Goal: Task Accomplishment & Management: Manage account settings

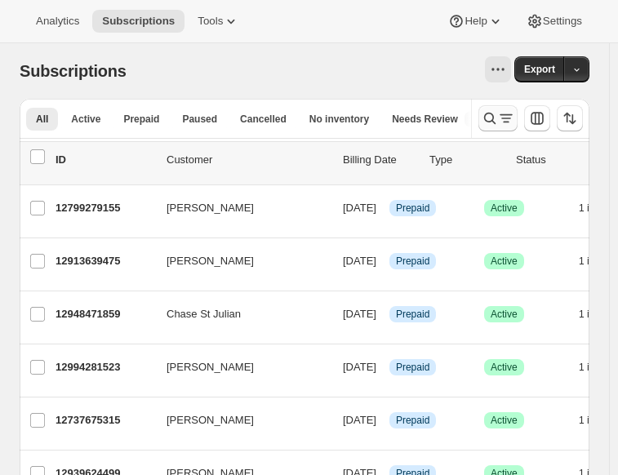
click at [498, 117] on icon "Search and filter results" at bounding box center [490, 118] width 16 height 16
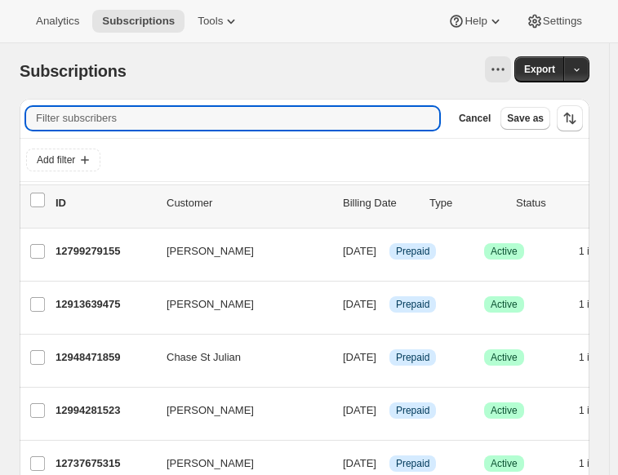
paste input "morrowfamily47@gmail.com"
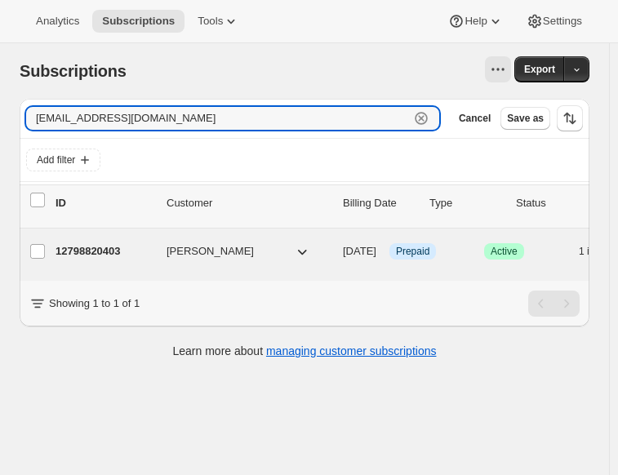
type input "morrowfamily47@gmail.com"
click at [145, 240] on div "12798820403 Alaynah Morrow 10/17/2025 Info Prepaid Success Active 1 item $0.00" at bounding box center [405, 251] width 699 height 26
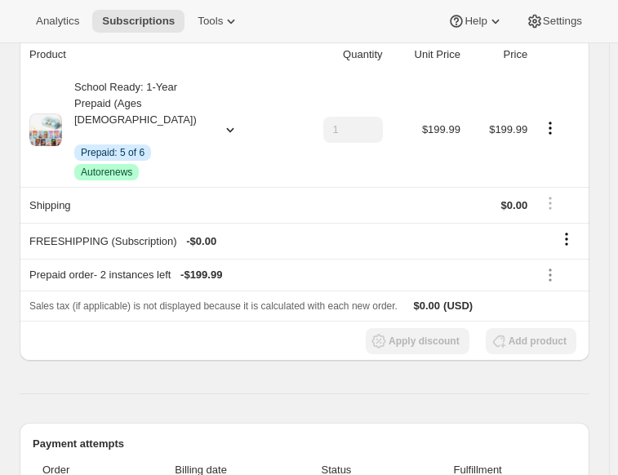
scroll to position [238, 0]
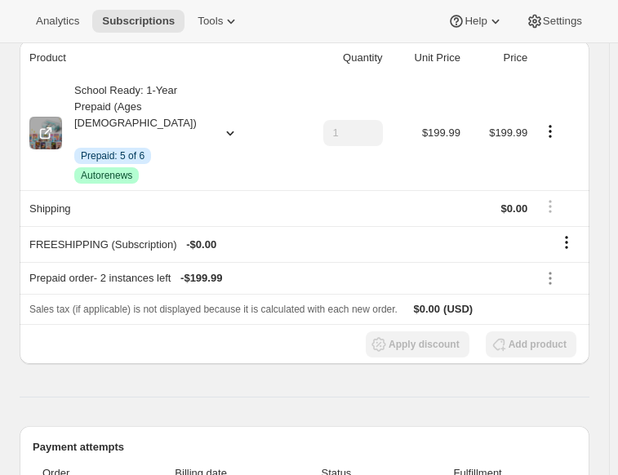
click at [224, 125] on icon at bounding box center [230, 133] width 16 height 16
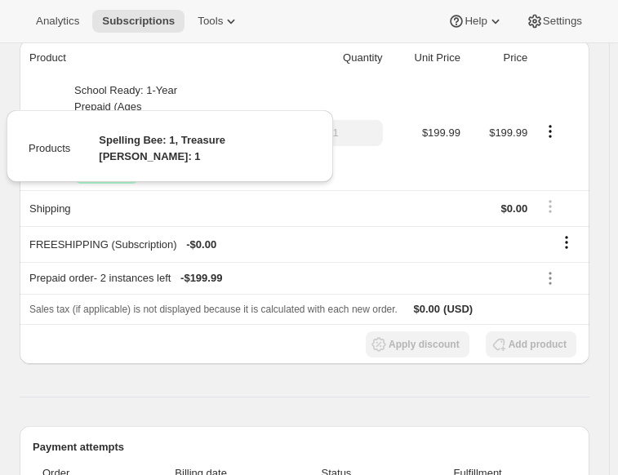
click at [225, 125] on icon at bounding box center [230, 133] width 16 height 16
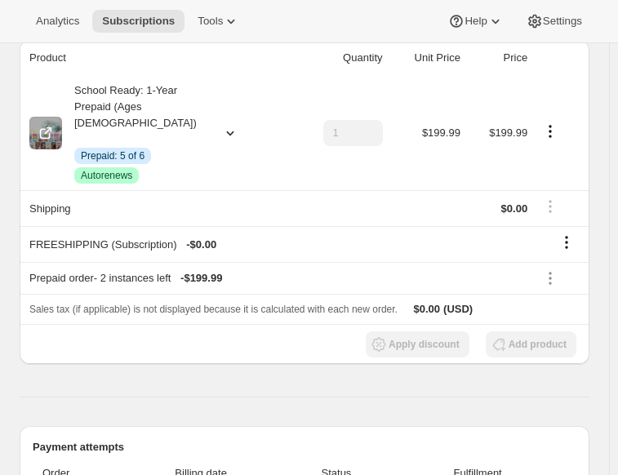
click at [225, 125] on icon at bounding box center [230, 133] width 16 height 16
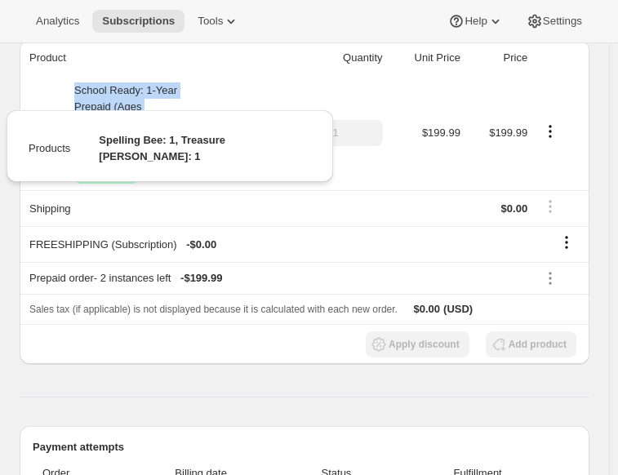
click at [225, 125] on icon at bounding box center [230, 133] width 16 height 16
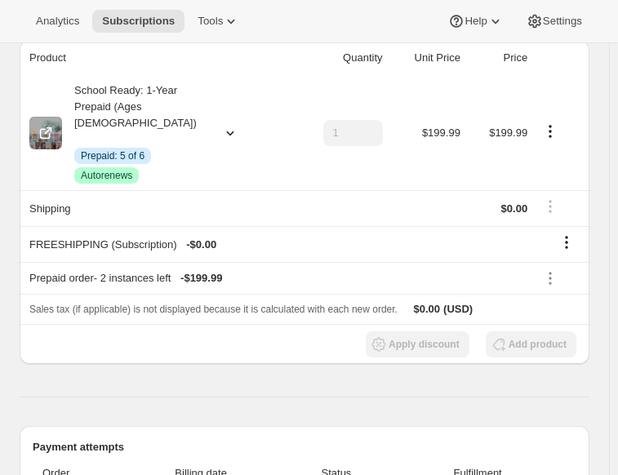
click at [225, 125] on icon at bounding box center [230, 133] width 16 height 16
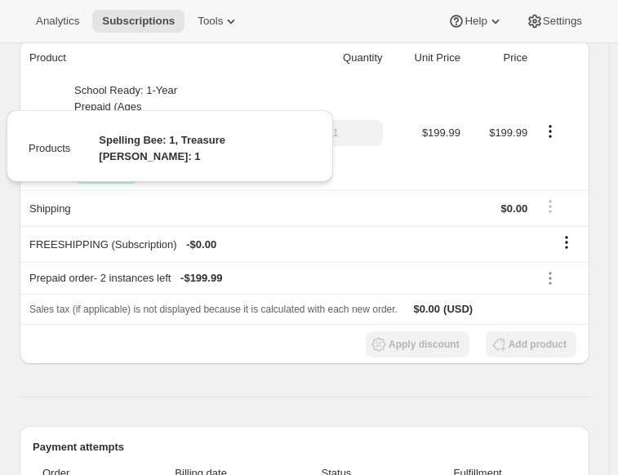
click at [225, 125] on icon at bounding box center [230, 133] width 16 height 16
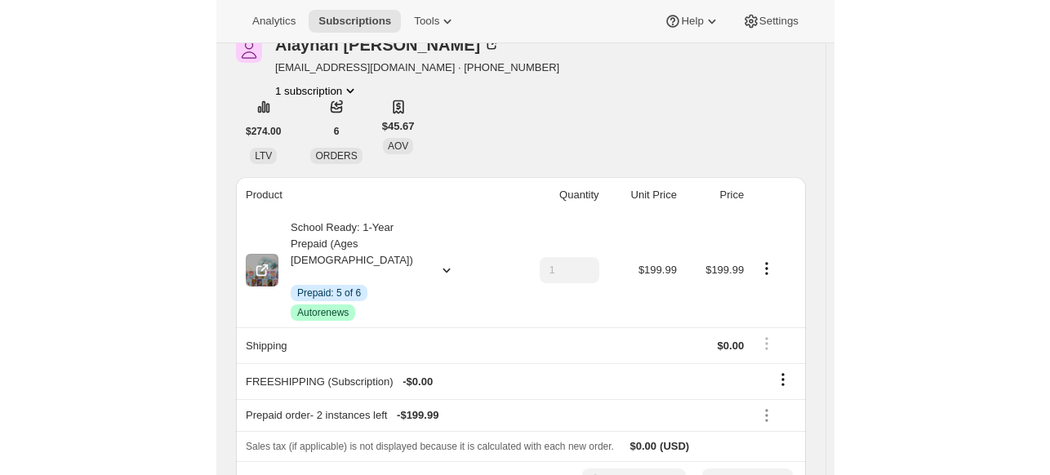
scroll to position [73, 0]
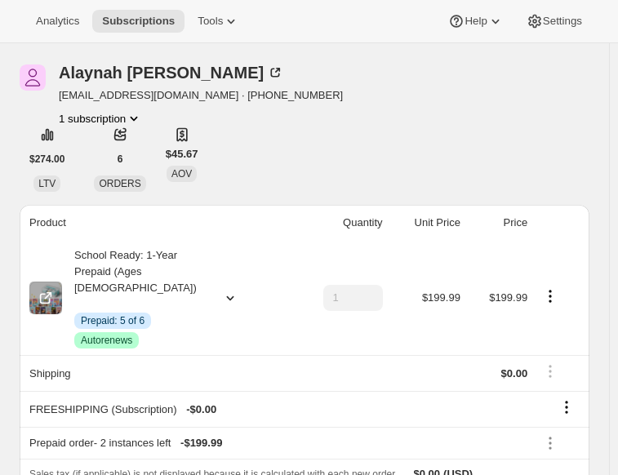
click at [548, 288] on icon "Product actions" at bounding box center [550, 296] width 16 height 16
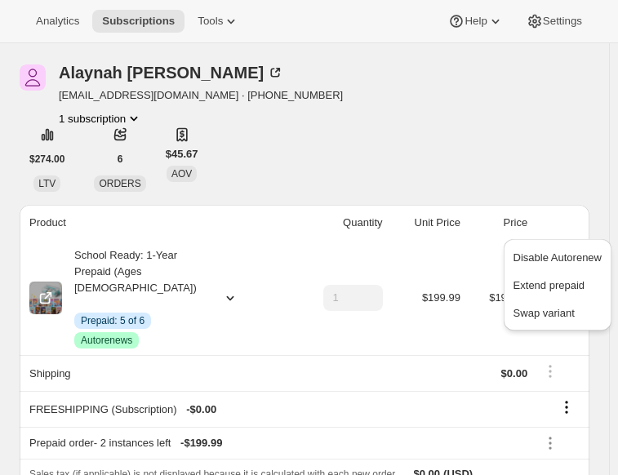
click at [550, 288] on icon "Product actions" at bounding box center [550, 296] width 16 height 16
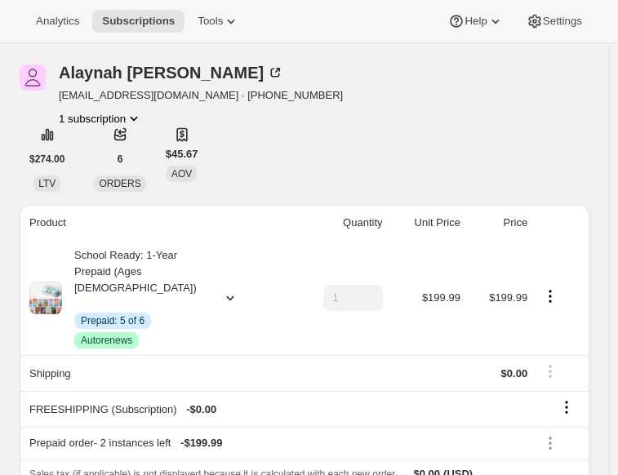
click at [555, 355] on td at bounding box center [560, 373] width 57 height 36
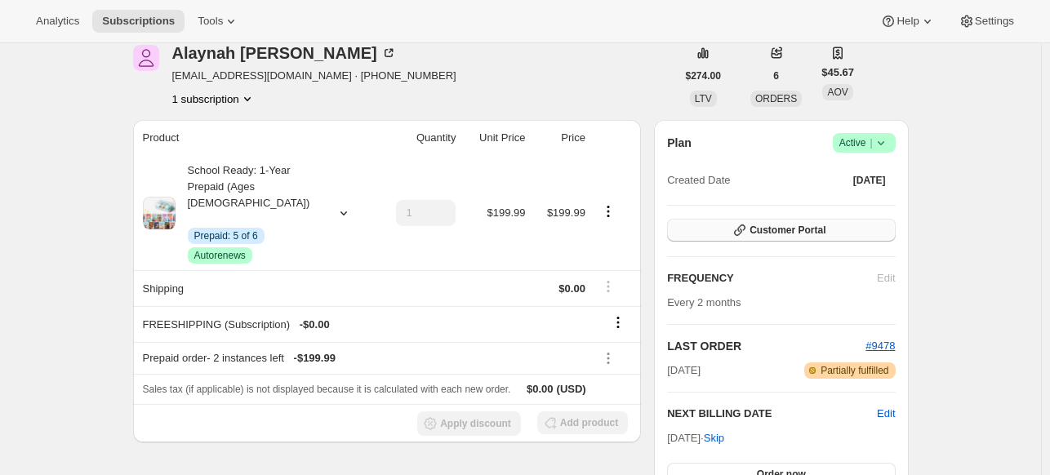
click at [625, 231] on span "Customer Portal" at bounding box center [787, 230] width 76 height 13
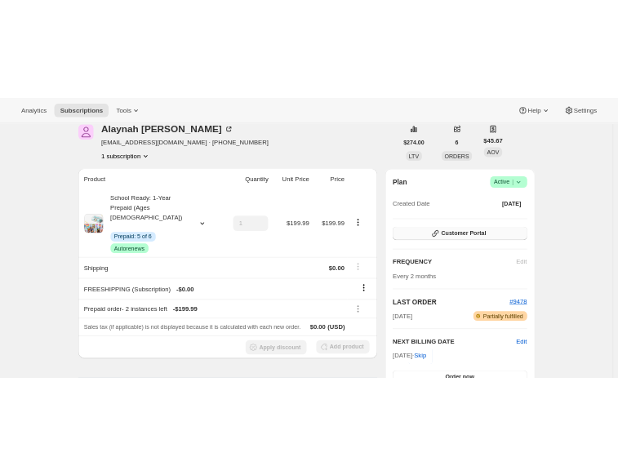
scroll to position [0, 0]
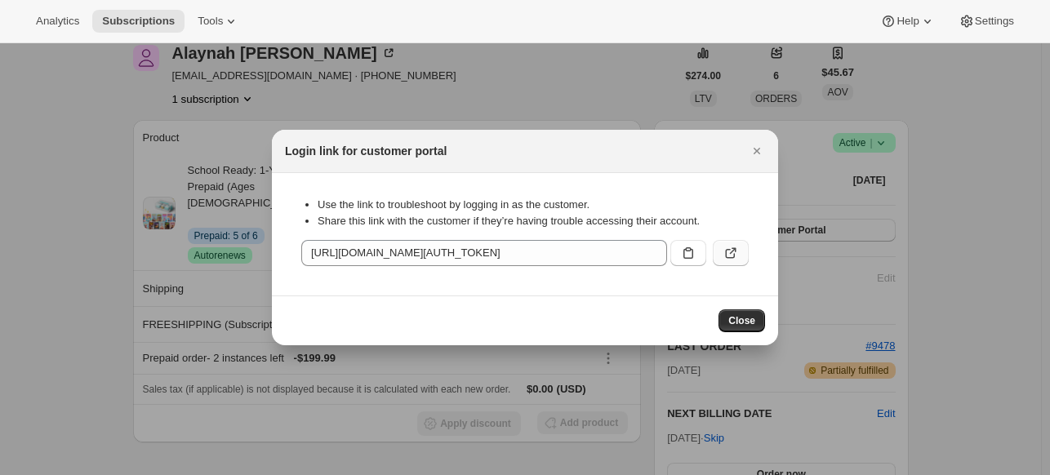
click at [625, 256] on icon ":rce:" at bounding box center [730, 253] width 16 height 16
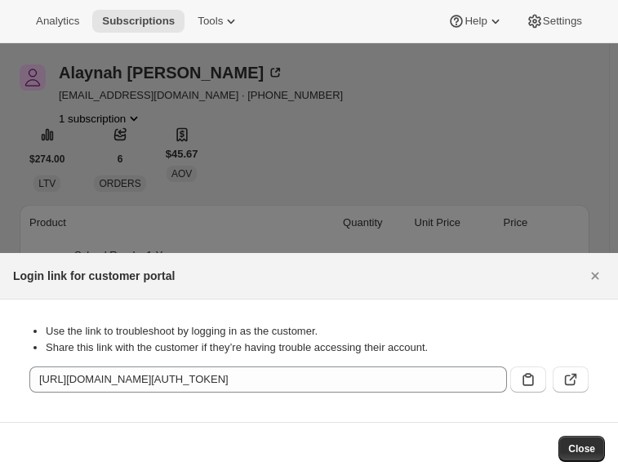
click at [198, 183] on div at bounding box center [309, 237] width 618 height 475
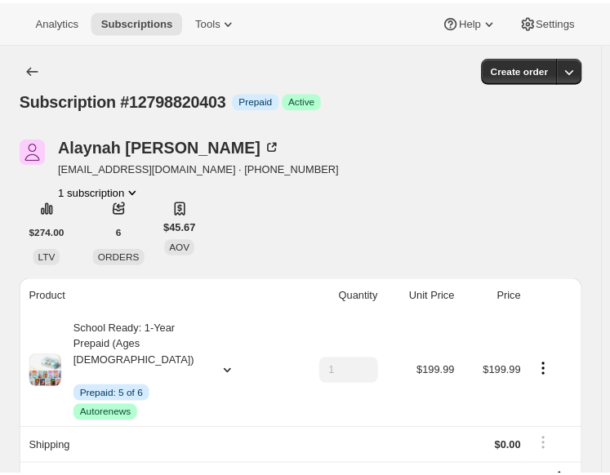
scroll to position [73, 0]
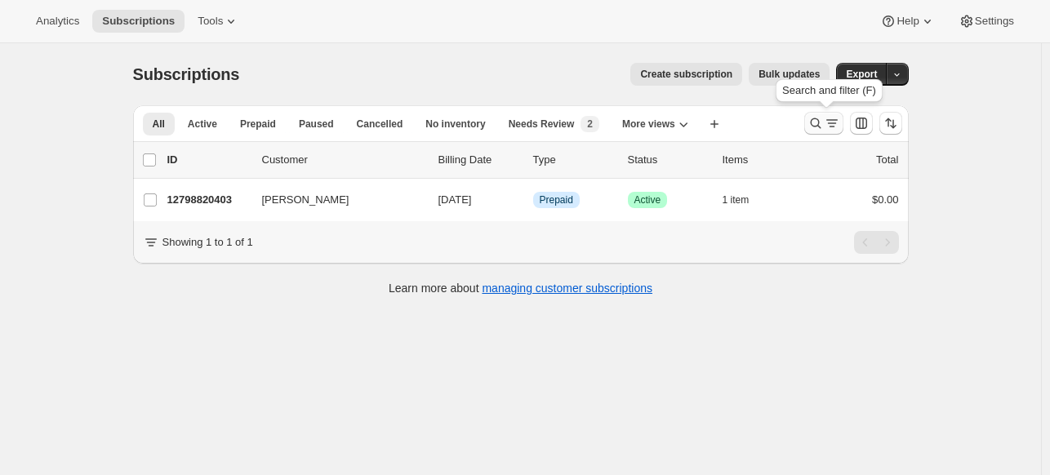
click at [822, 117] on icon "Search and filter results" at bounding box center [815, 123] width 16 height 16
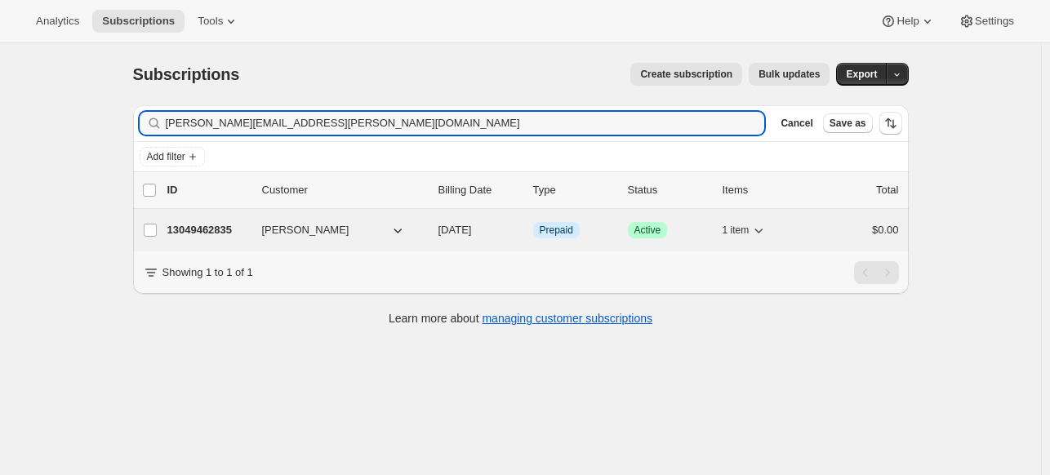
type input "[PERSON_NAME][EMAIL_ADDRESS][PERSON_NAME][DOMAIN_NAME]"
click at [362, 233] on button "[PERSON_NAME]" at bounding box center [333, 230] width 163 height 26
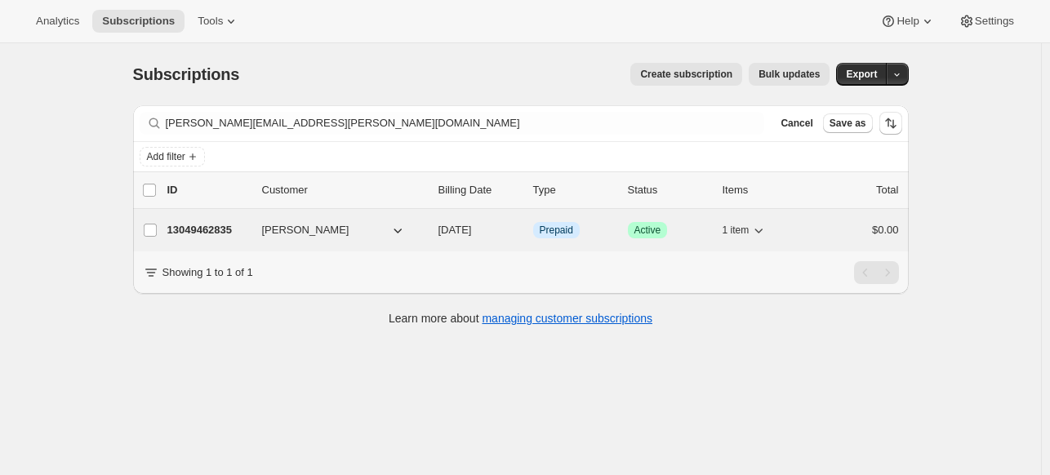
click at [238, 235] on p "13049462835" at bounding box center [208, 230] width 82 height 16
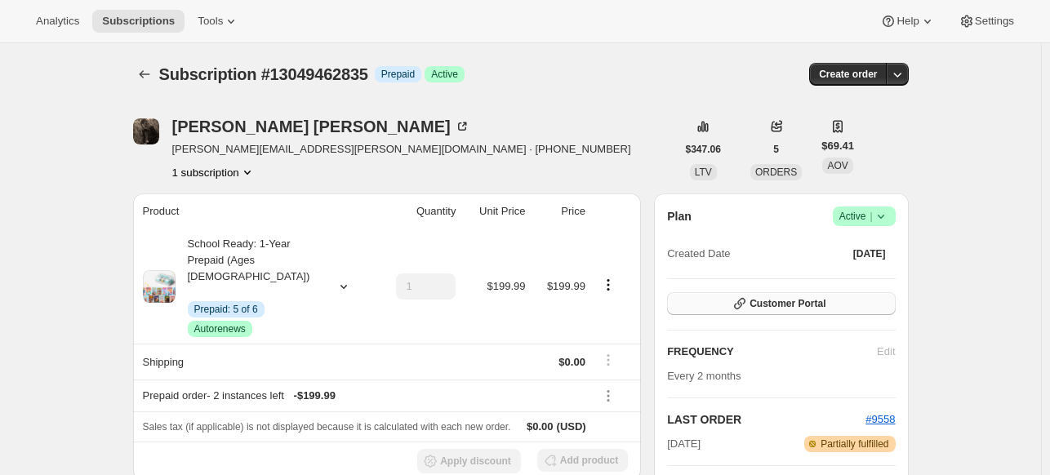
click at [814, 293] on button "Customer Portal" at bounding box center [781, 303] width 228 height 23
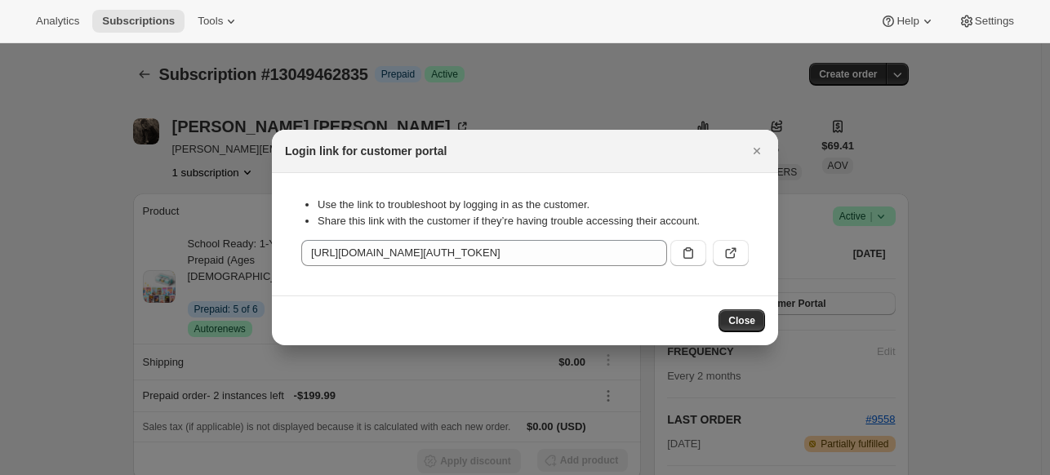
click at [723, 254] on icon ":r1k:" at bounding box center [730, 253] width 16 height 16
click at [735, 258] on icon ":r1k:" at bounding box center [730, 253] width 16 height 16
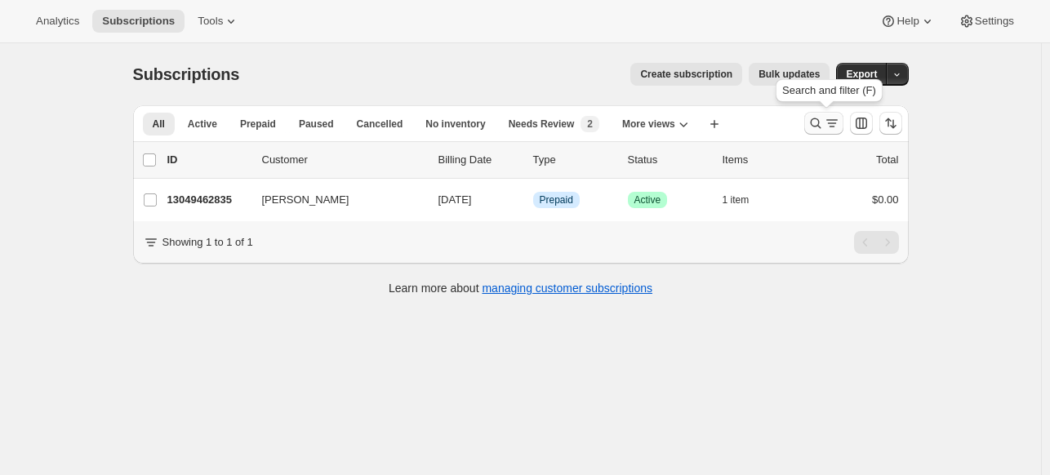
click at [833, 127] on icon "Search and filter results" at bounding box center [832, 123] width 16 height 16
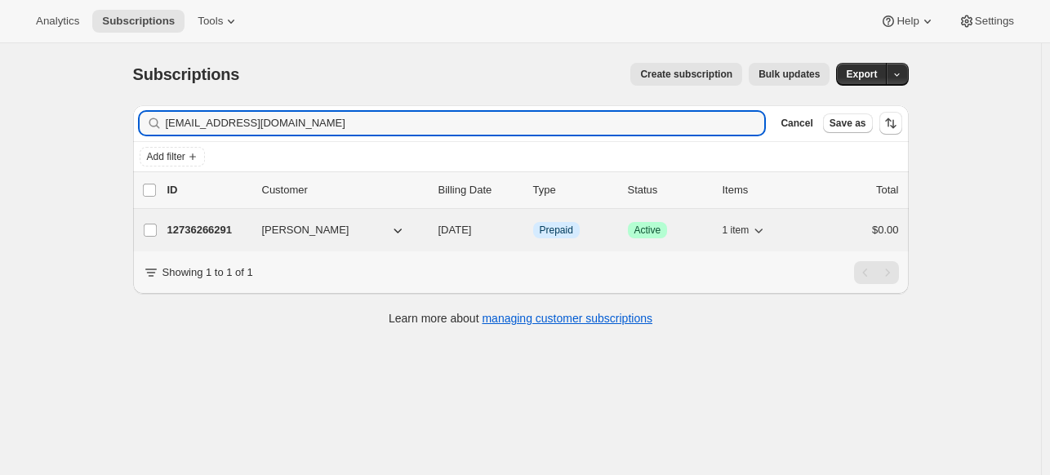
type input "[EMAIL_ADDRESS][DOMAIN_NAME]"
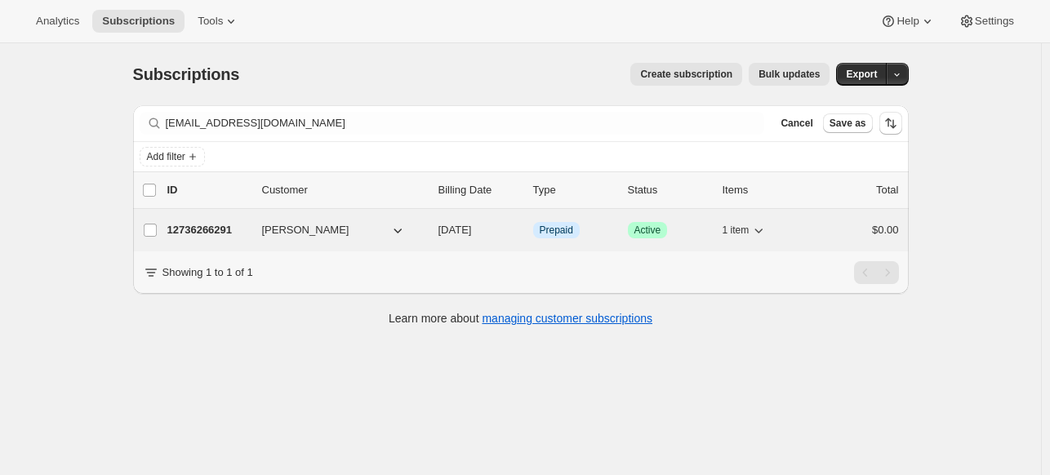
click at [225, 238] on div "12736266291 [PERSON_NAME] [DATE] Info Prepaid Success Active 1 item $0.00" at bounding box center [532, 230] width 731 height 23
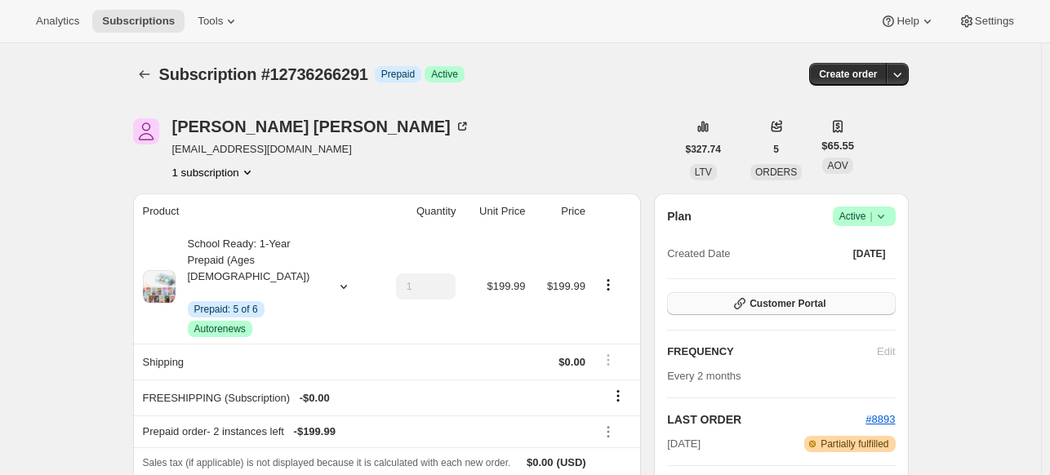
click at [761, 306] on span "Customer Portal" at bounding box center [787, 303] width 76 height 13
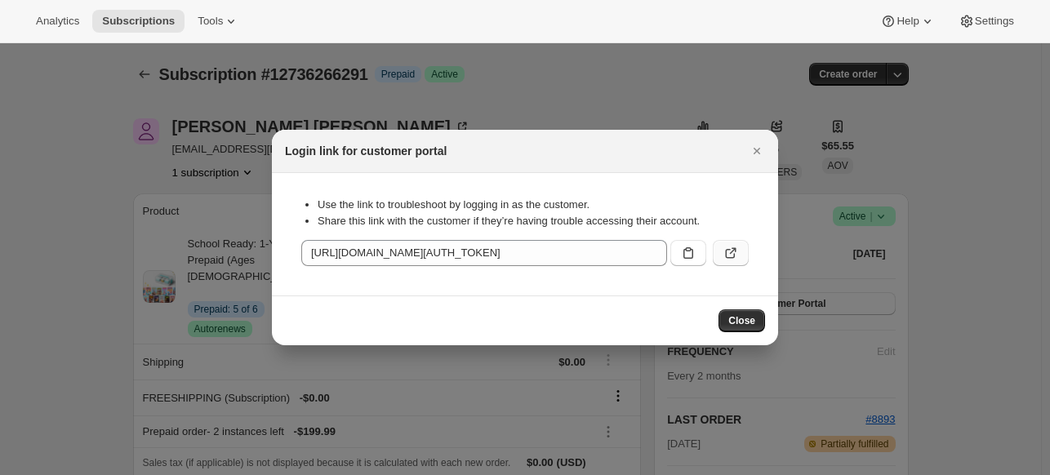
click at [738, 254] on icon ":r38:" at bounding box center [730, 253] width 16 height 16
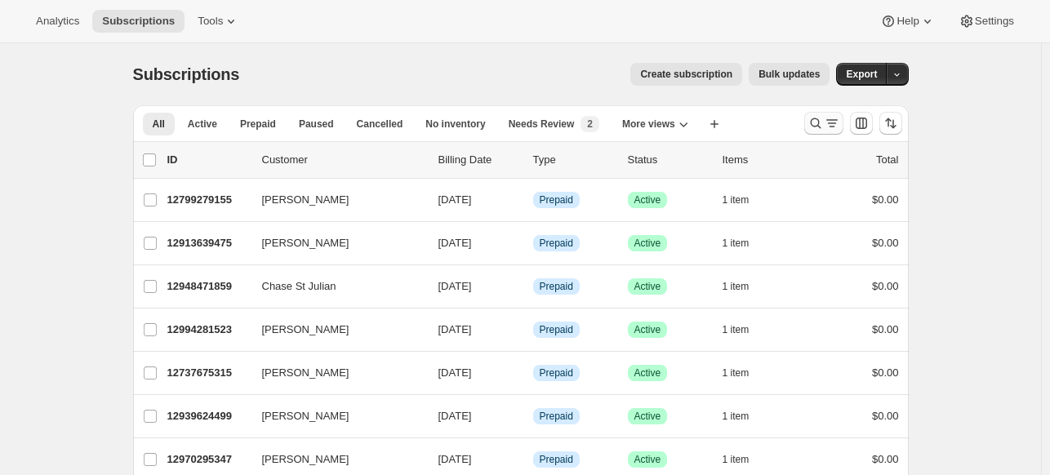
click at [821, 116] on icon "Search and filter results" at bounding box center [815, 123] width 16 height 16
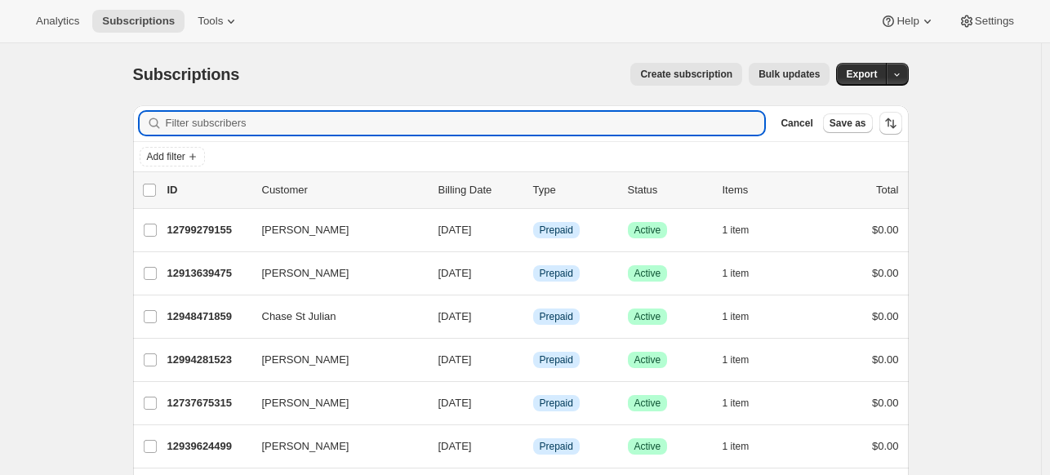
paste input "arosentel@gmail.com"
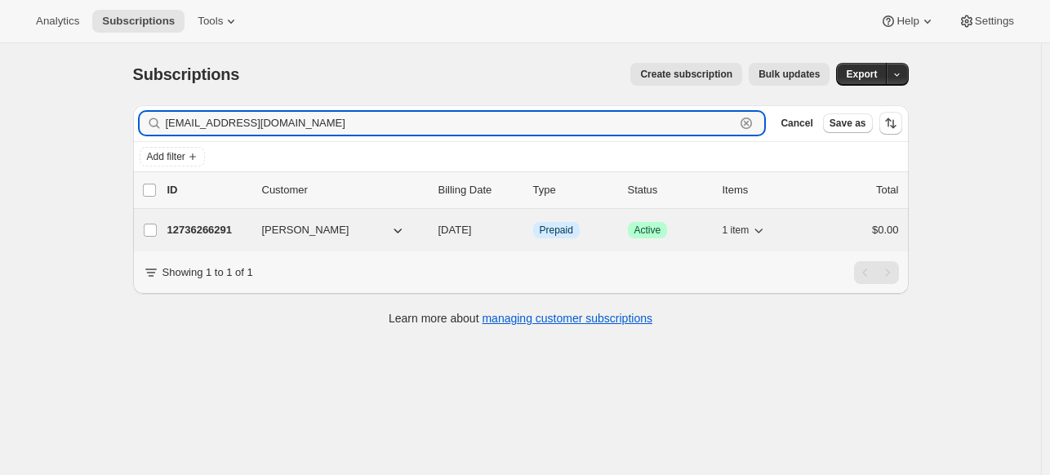
type input "arosentel@gmail.com"
click at [218, 233] on p "12736266291" at bounding box center [208, 230] width 82 height 16
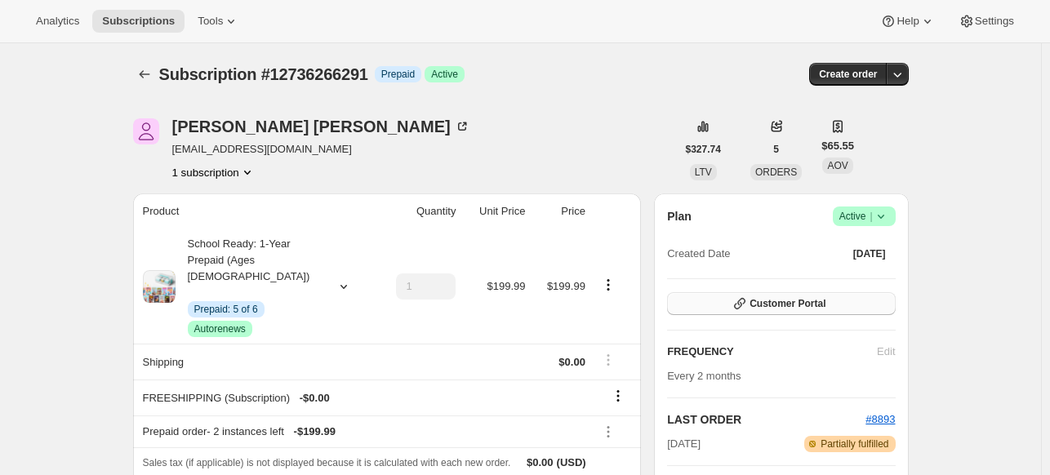
click at [770, 309] on span "Customer Portal" at bounding box center [787, 303] width 76 height 13
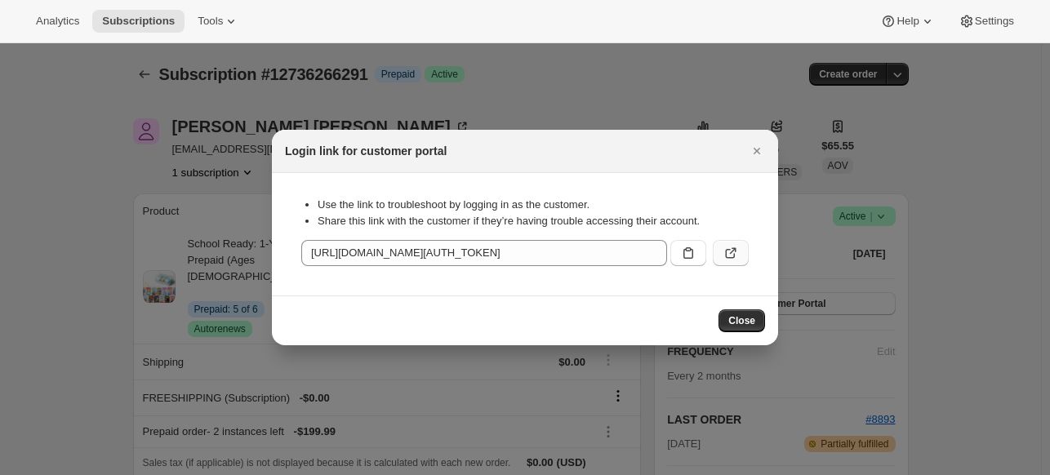
click at [718, 256] on button ":rce:" at bounding box center [731, 253] width 36 height 26
click at [217, 81] on div at bounding box center [525, 237] width 1050 height 475
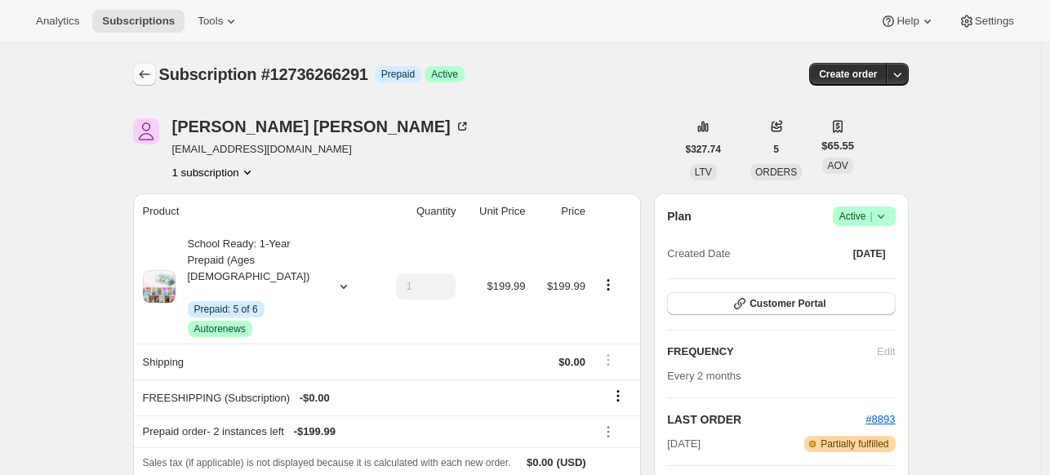
click at [151, 82] on button "Subscriptions" at bounding box center [144, 74] width 23 height 23
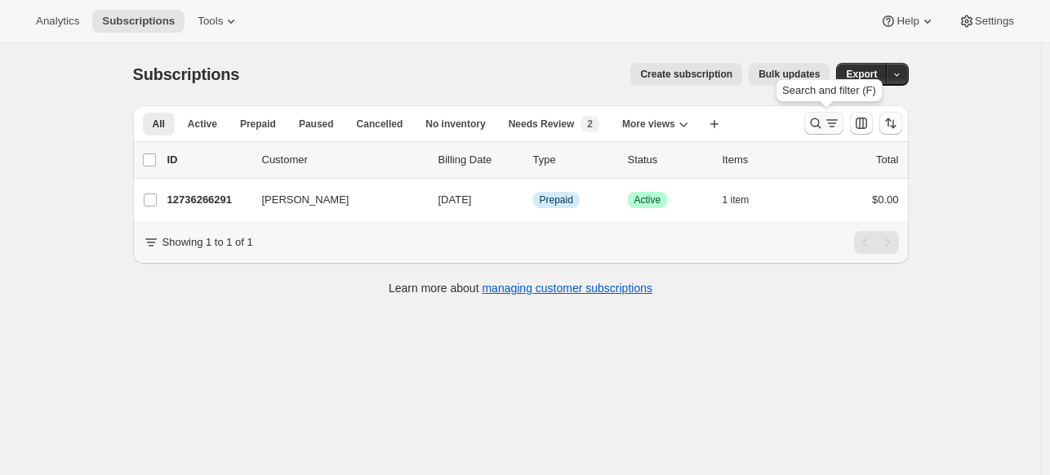
click at [833, 118] on icon "Search and filter results" at bounding box center [832, 123] width 16 height 16
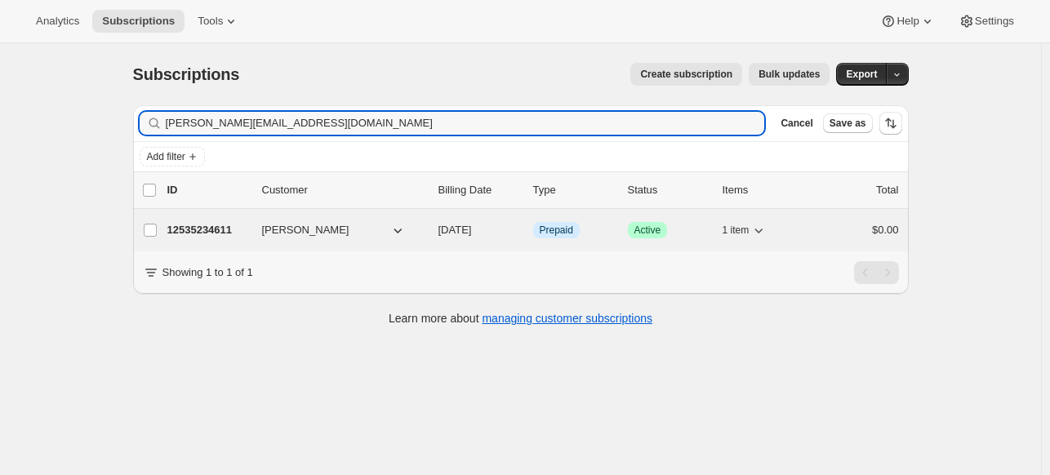
type input "jenny.khu888@gmail.com"
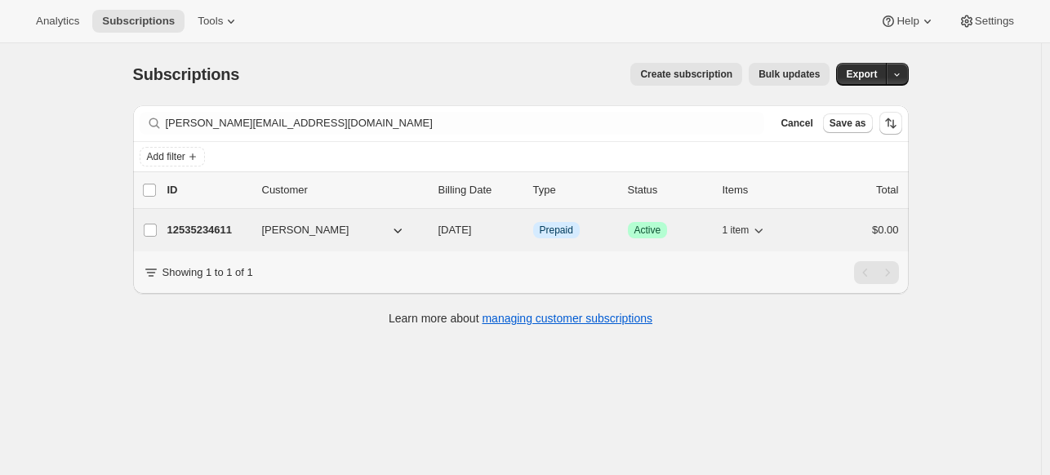
click at [325, 228] on span "Jennifer O Driscoll" at bounding box center [305, 230] width 87 height 16
click at [220, 224] on p "12535234611" at bounding box center [208, 230] width 82 height 16
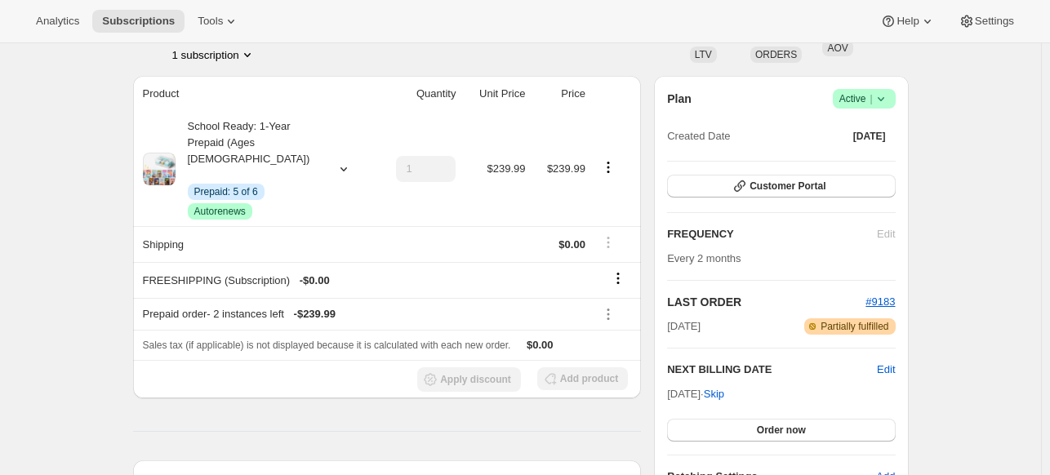
scroll to position [113, 0]
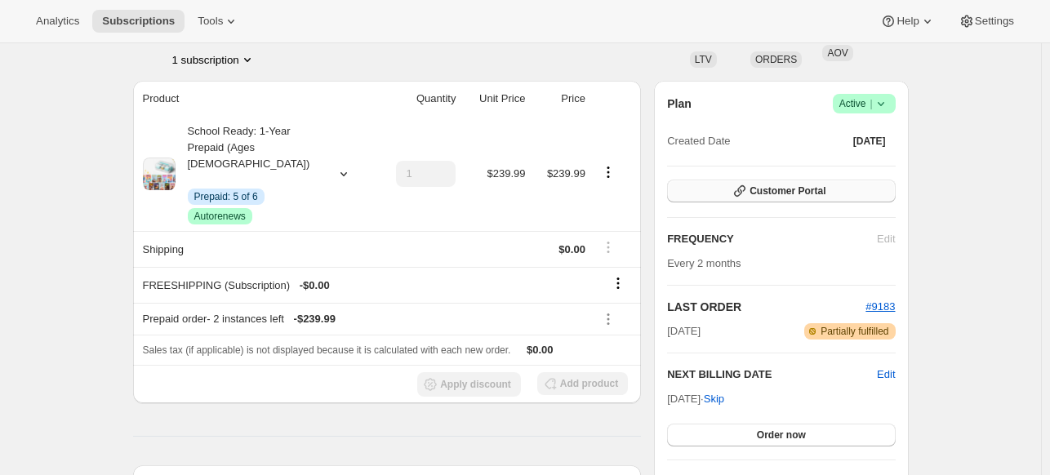
click at [816, 185] on span "Customer Portal" at bounding box center [787, 190] width 76 height 13
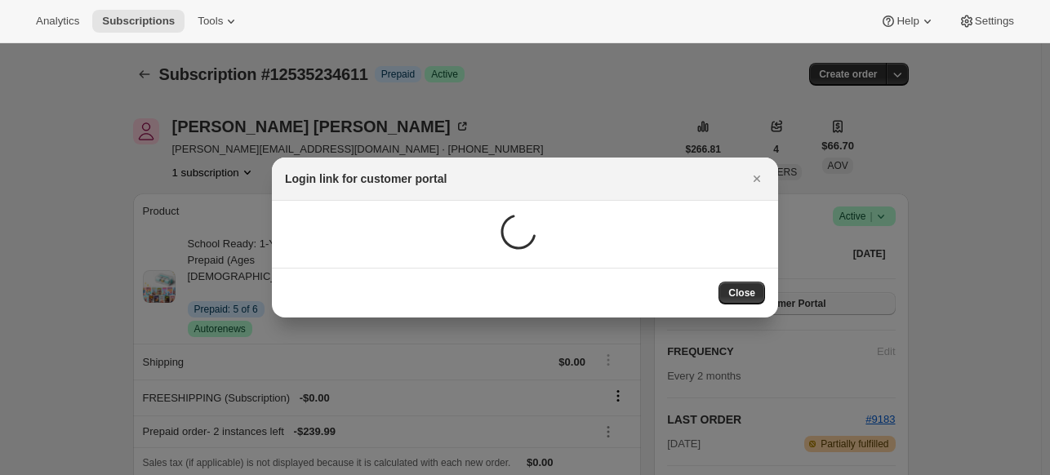
scroll to position [0, 0]
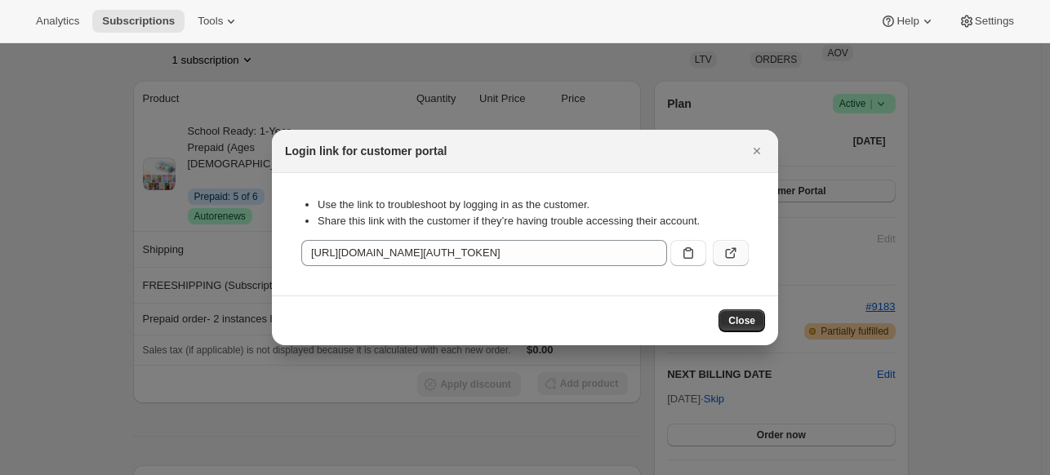
click at [726, 251] on icon ":rgg:" at bounding box center [730, 253] width 16 height 16
click at [759, 140] on button "Close" at bounding box center [756, 151] width 23 height 23
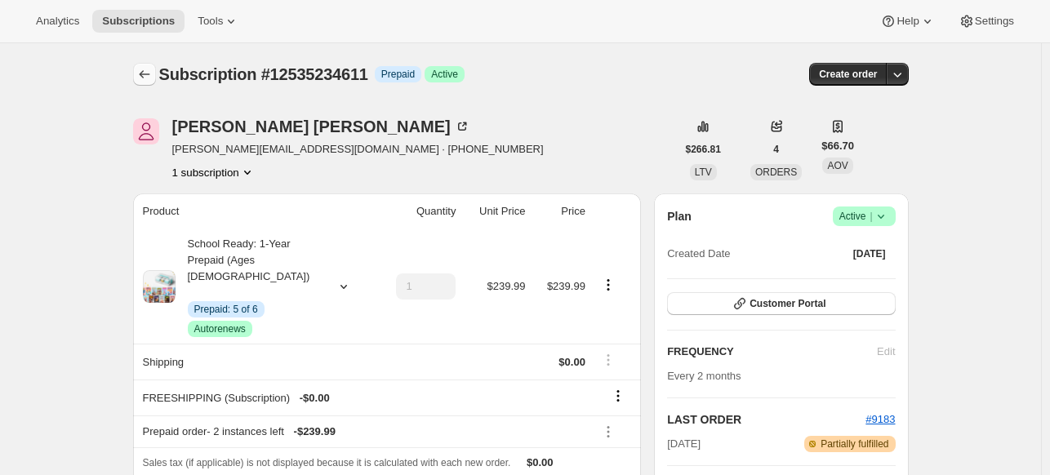
click at [150, 83] on button "Subscriptions" at bounding box center [144, 74] width 23 height 23
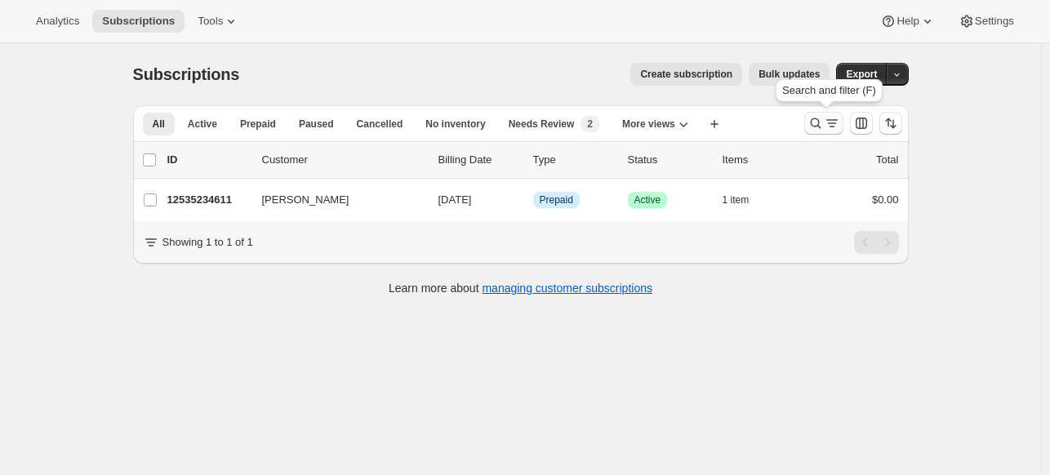
click at [817, 117] on icon "Search and filter results" at bounding box center [815, 123] width 16 height 16
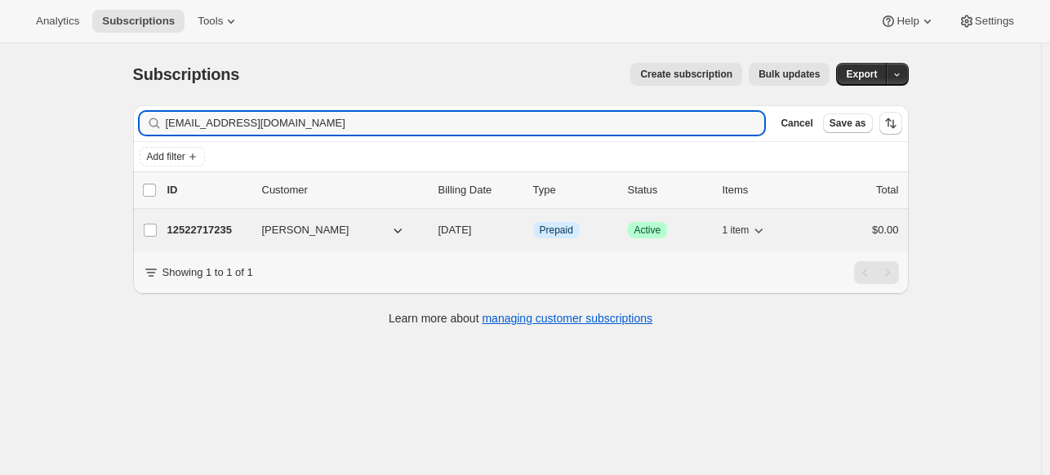
type input "adavis6225@yahoo.com"
click at [260, 220] on div "12522717235 Alexander Davis 10/17/2025 Info Prepaid Success Active 1 item $0.00" at bounding box center [532, 230] width 731 height 23
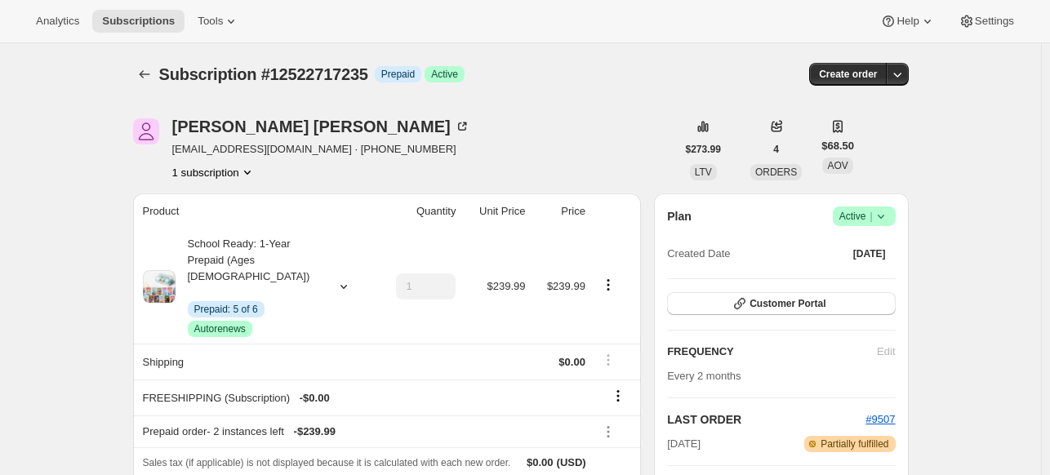
scroll to position [118, 0]
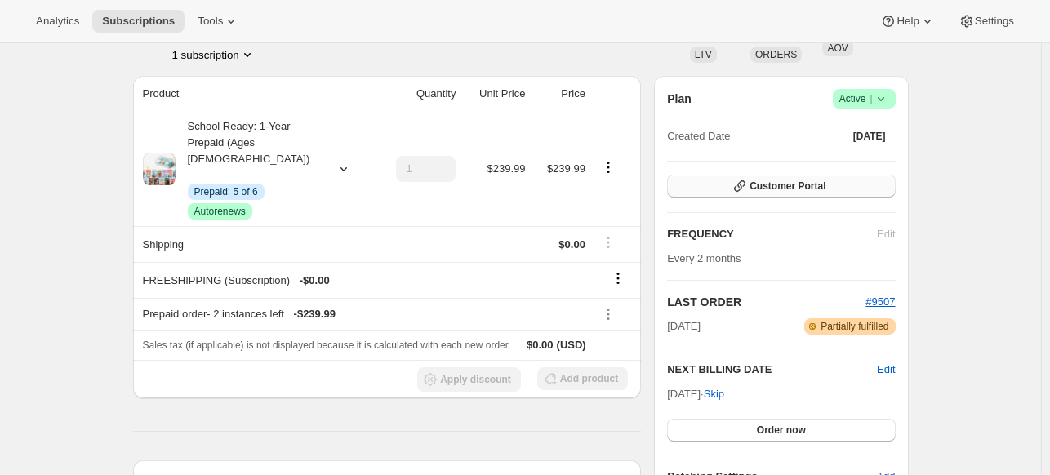
click at [758, 189] on span "Customer Portal" at bounding box center [787, 186] width 76 height 13
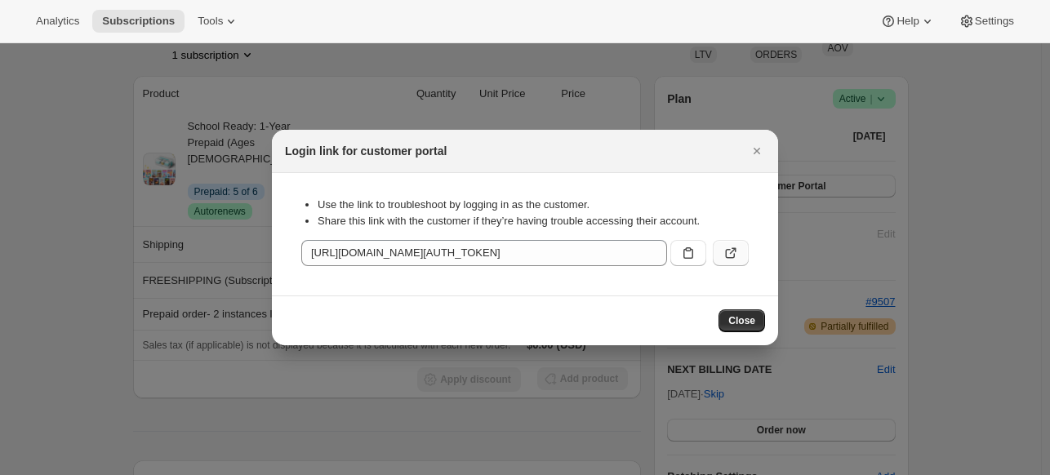
click at [736, 251] on icon ":rkv:" at bounding box center [730, 253] width 16 height 16
click at [152, 79] on div at bounding box center [525, 237] width 1050 height 475
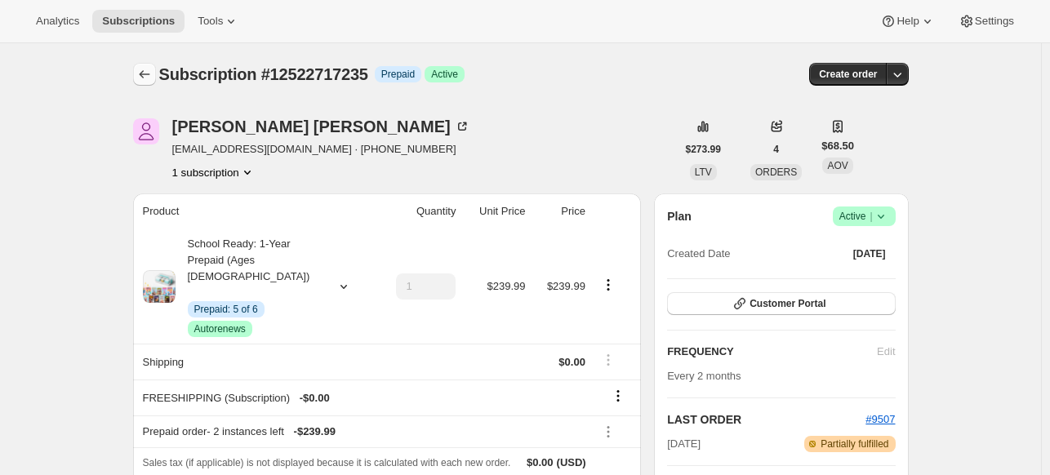
click at [153, 77] on icon "Subscriptions" at bounding box center [144, 74] width 16 height 16
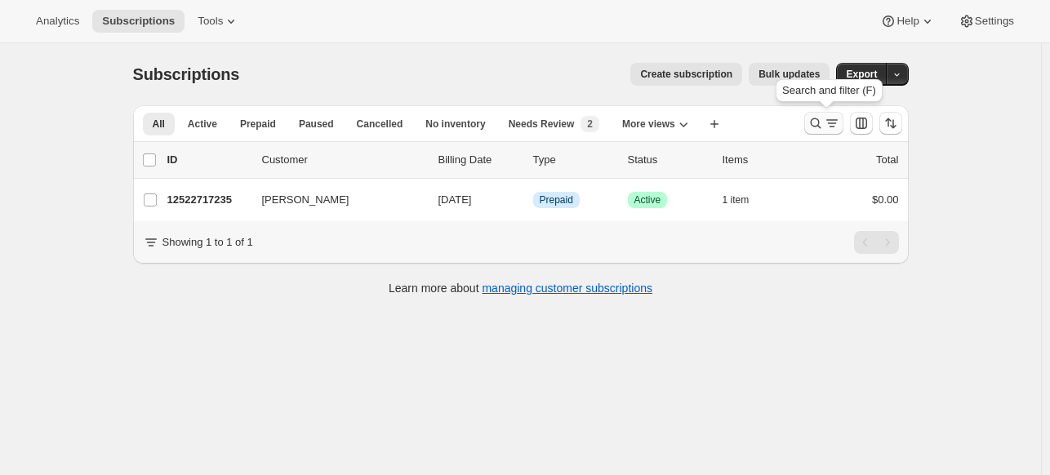
click at [817, 123] on icon "Search and filter results" at bounding box center [815, 123] width 16 height 16
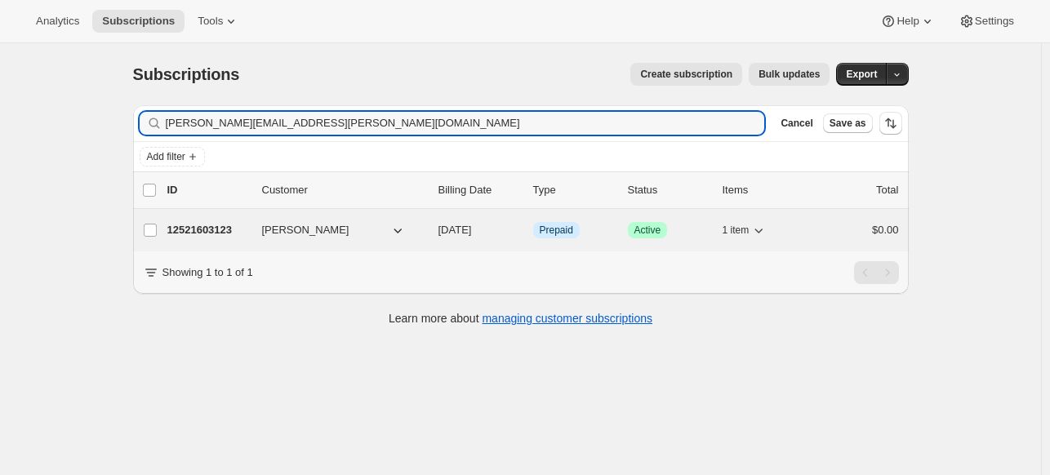
type input "stephanie.cantos@gmail.com"
click at [212, 228] on p "12521603123" at bounding box center [208, 230] width 82 height 16
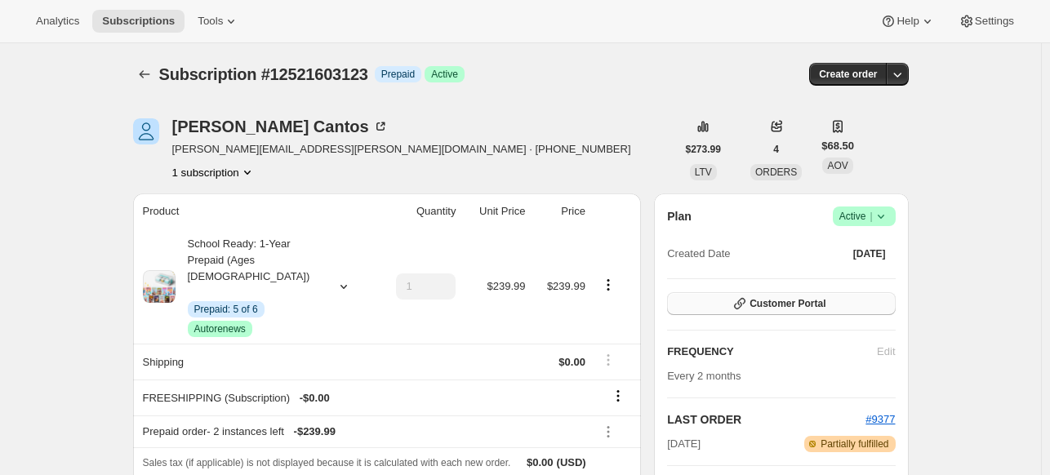
click at [806, 307] on span "Customer Portal" at bounding box center [787, 303] width 76 height 13
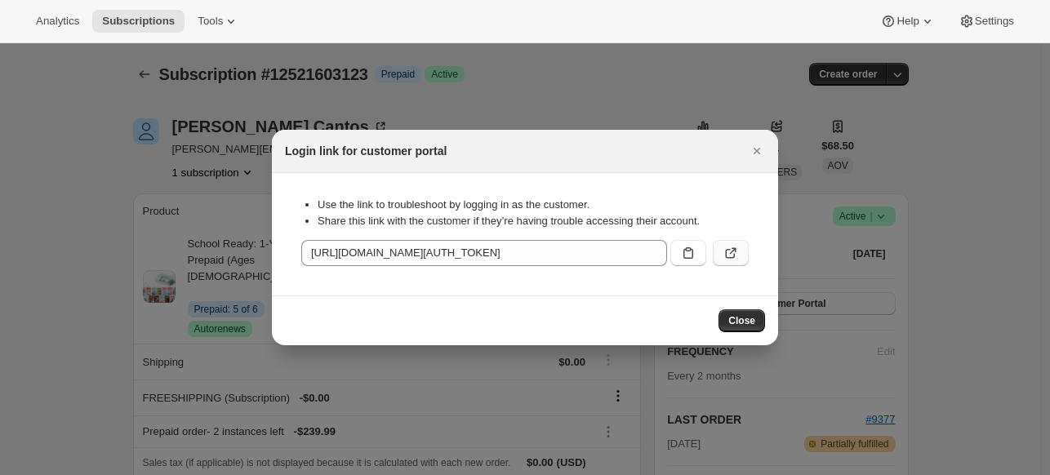
click at [728, 247] on icon ":rp2:" at bounding box center [730, 253] width 16 height 16
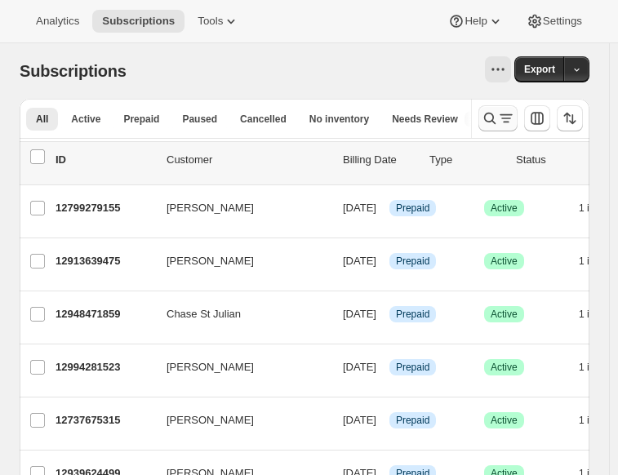
click at [496, 126] on icon "Search and filter results" at bounding box center [490, 118] width 16 height 16
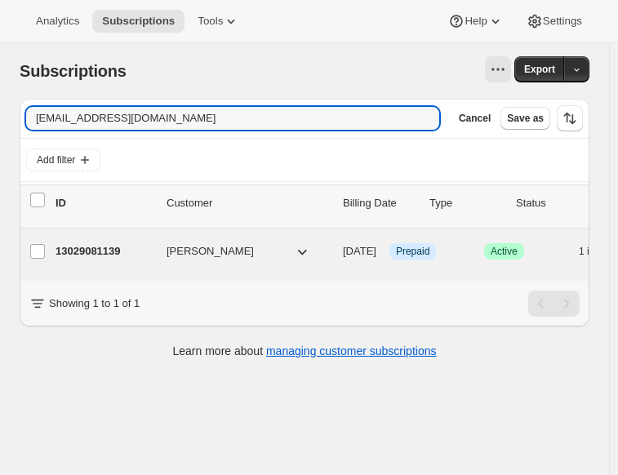
type input "spatamia5@aol.com"
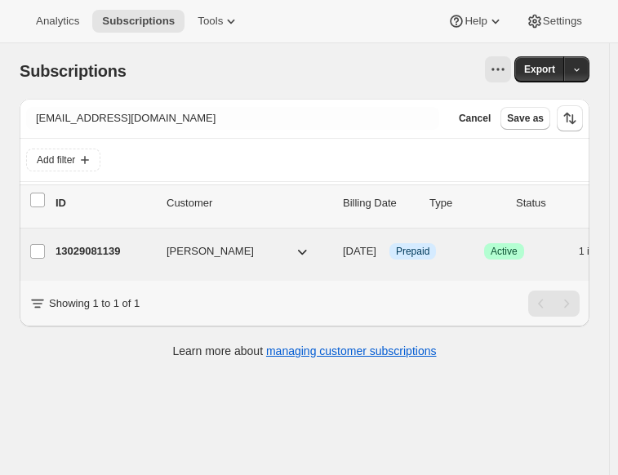
click at [125, 258] on p "13029081139" at bounding box center [105, 251] width 98 height 16
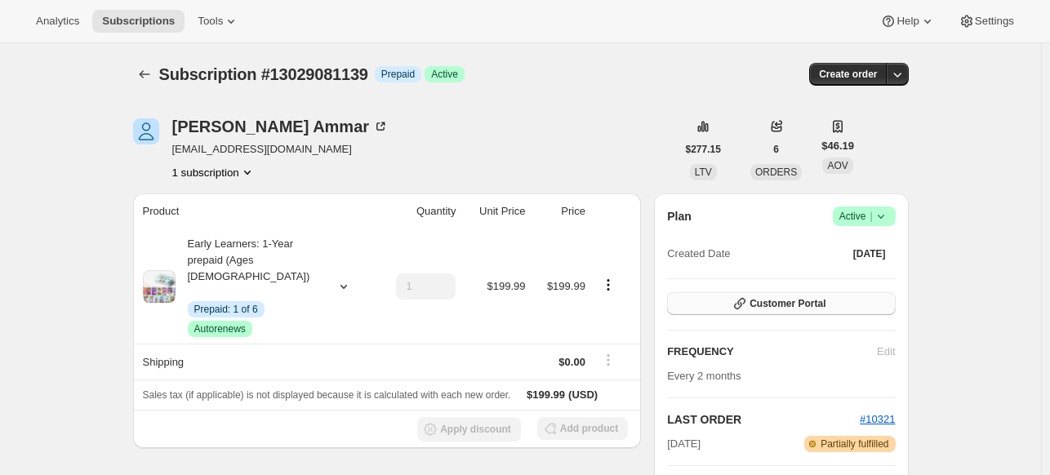
click at [625, 307] on span "Customer Portal" at bounding box center [787, 303] width 76 height 13
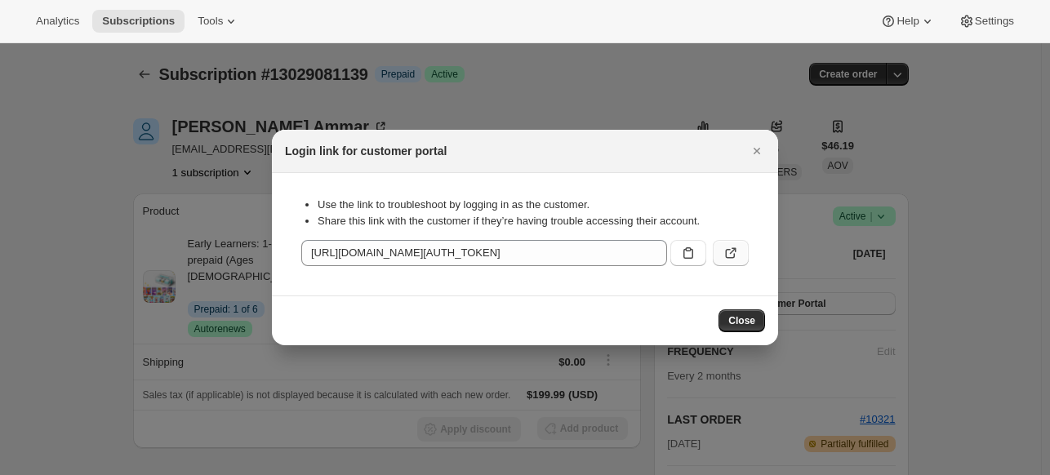
click at [625, 257] on icon ":rcb:" at bounding box center [730, 253] width 16 height 16
click at [171, 177] on div at bounding box center [525, 237] width 1050 height 475
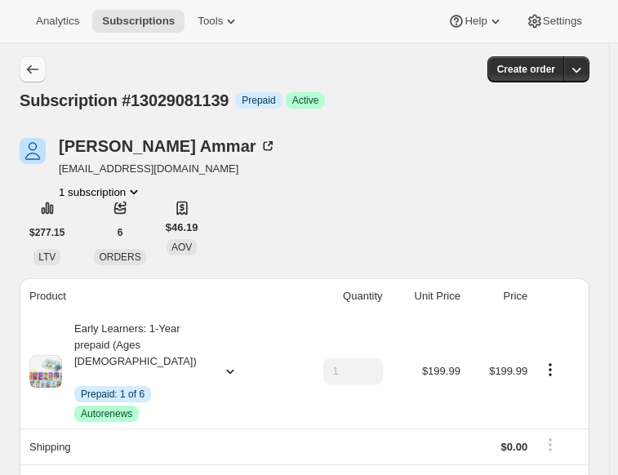
click at [34, 60] on button "Subscriptions" at bounding box center [33, 69] width 26 height 26
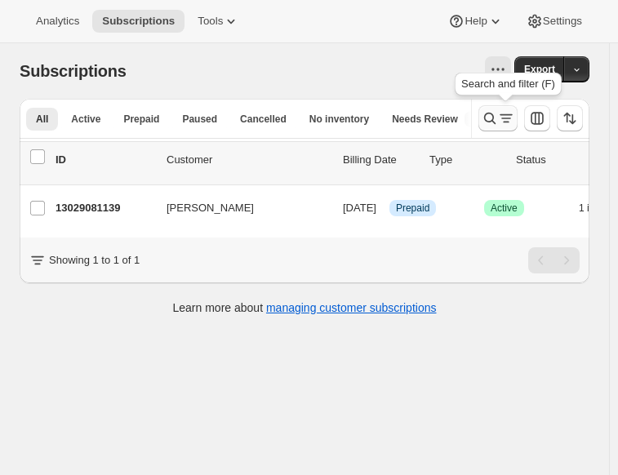
click at [492, 118] on icon "Search and filter results" at bounding box center [489, 118] width 11 height 11
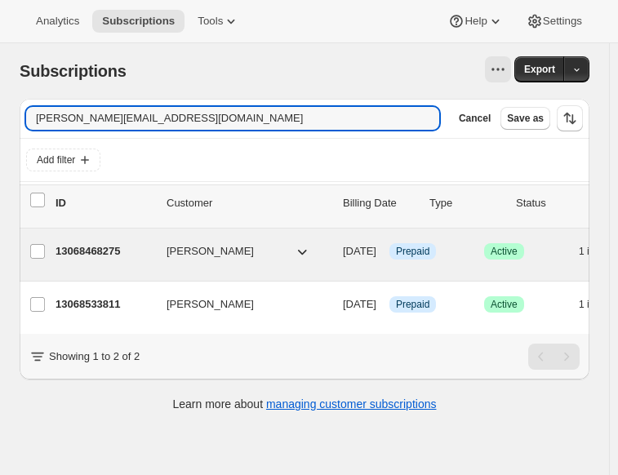
type input "margot.isabelle1@gmail.com"
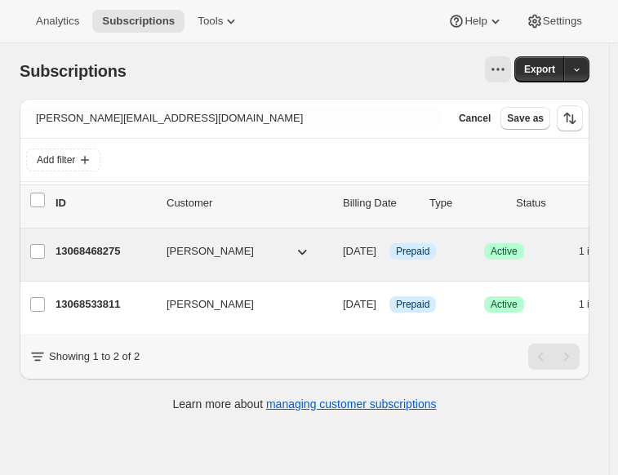
click at [120, 245] on p "13068468275" at bounding box center [105, 251] width 98 height 16
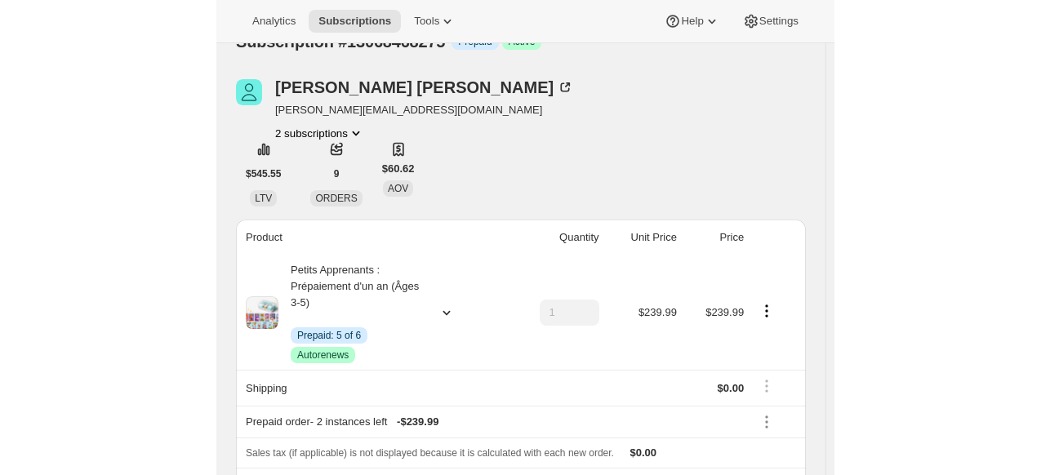
scroll to position [52, 0]
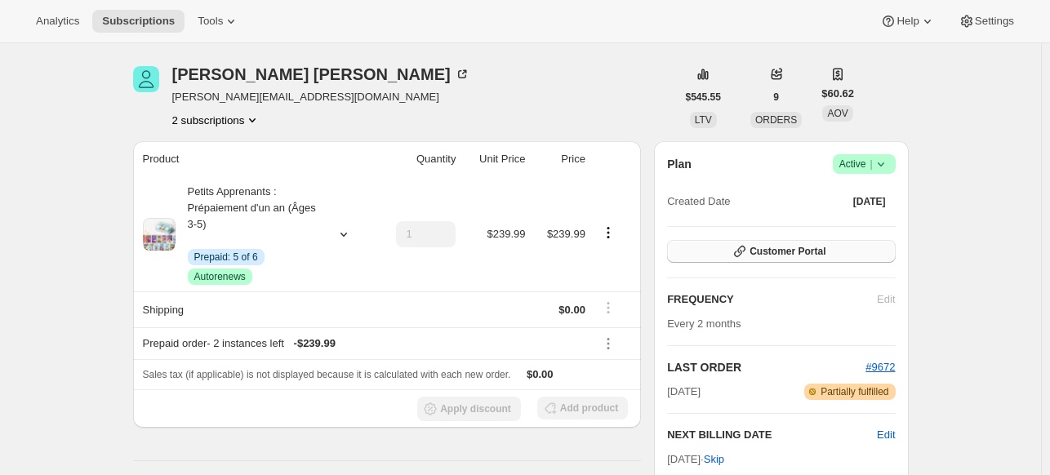
click at [625, 254] on button "Customer Portal" at bounding box center [781, 251] width 228 height 23
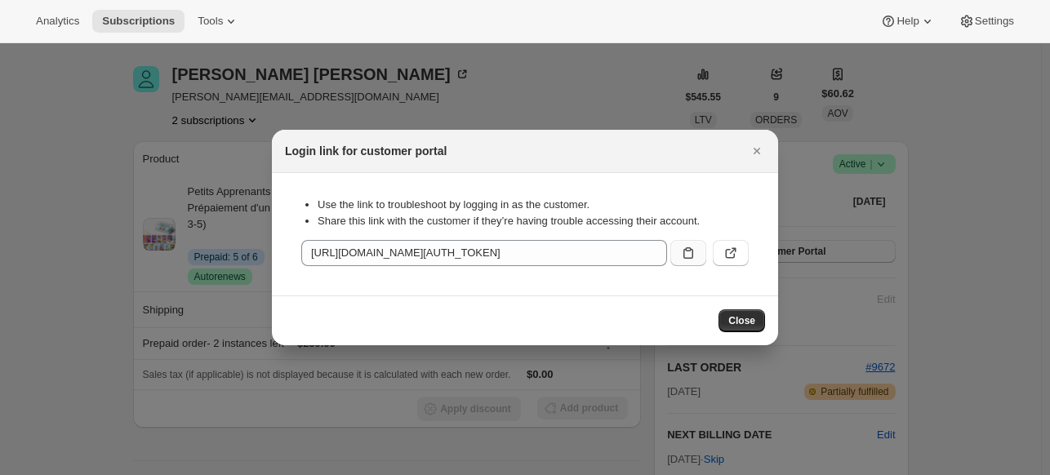
click at [625, 259] on button ":rgp:" at bounding box center [688, 253] width 36 height 26
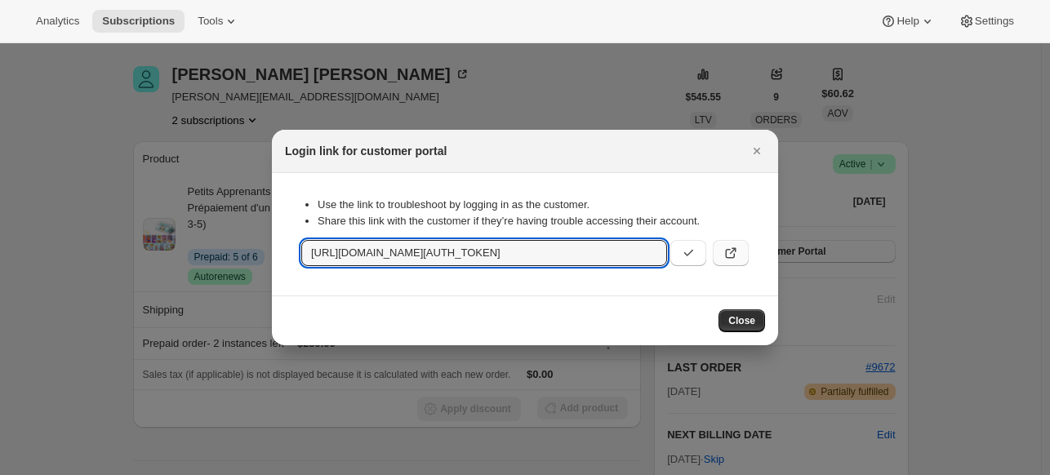
click at [625, 255] on button ":rgp:" at bounding box center [731, 253] width 36 height 26
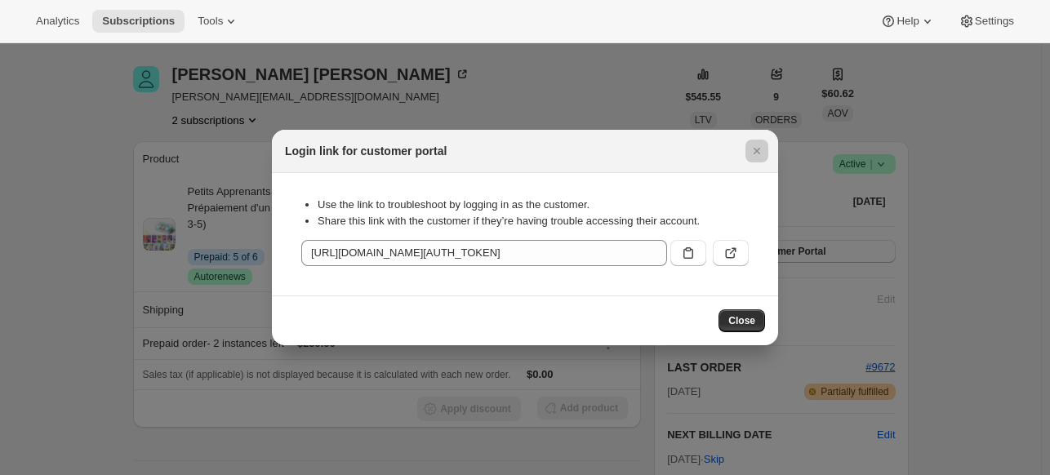
click at [242, 153] on div at bounding box center [525, 237] width 1050 height 475
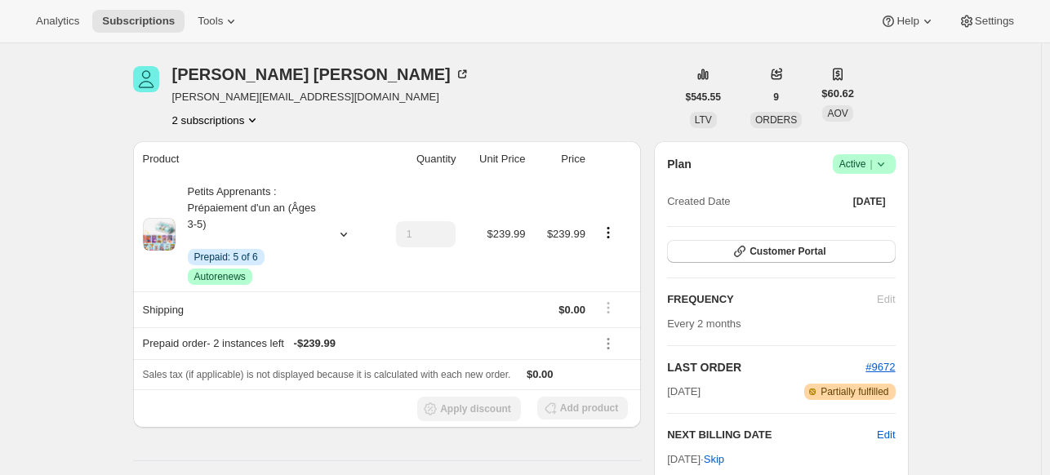
scroll to position [0, 0]
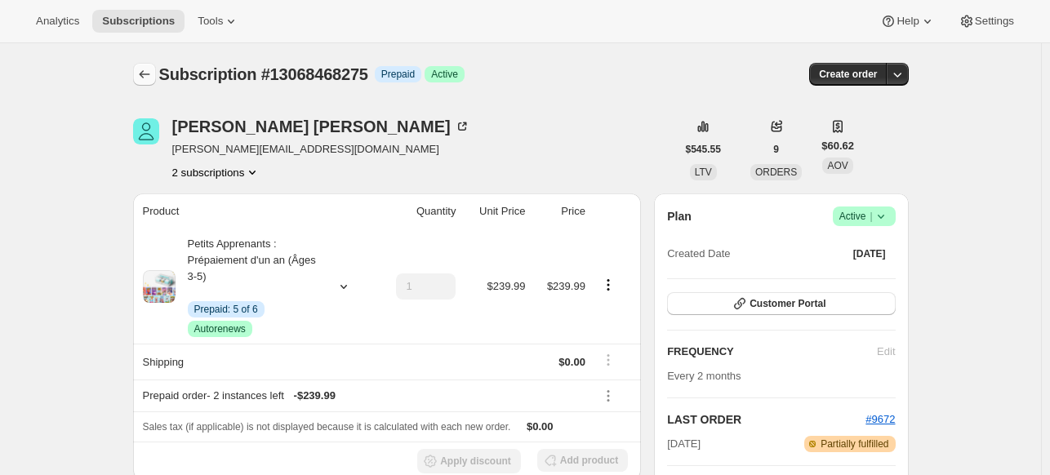
click at [141, 65] on button "Subscriptions" at bounding box center [144, 74] width 23 height 23
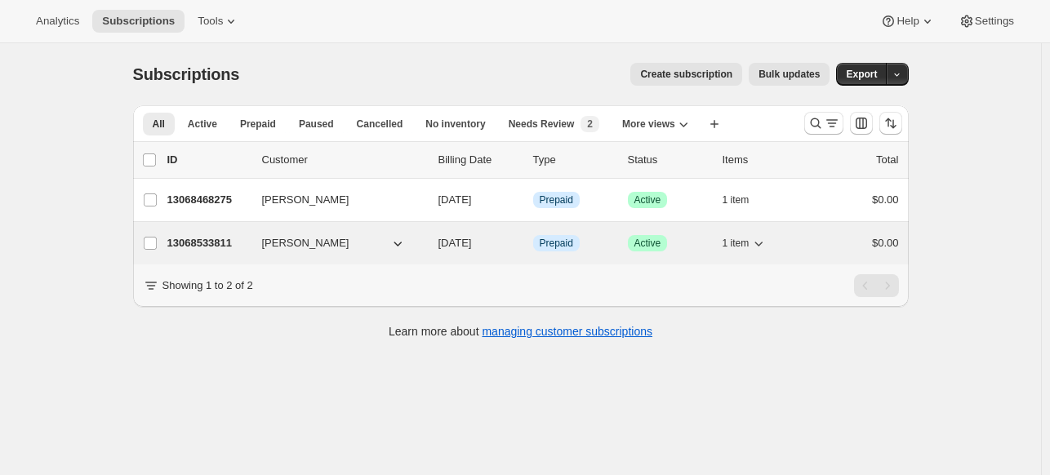
click at [228, 235] on p "13068533811" at bounding box center [208, 243] width 82 height 16
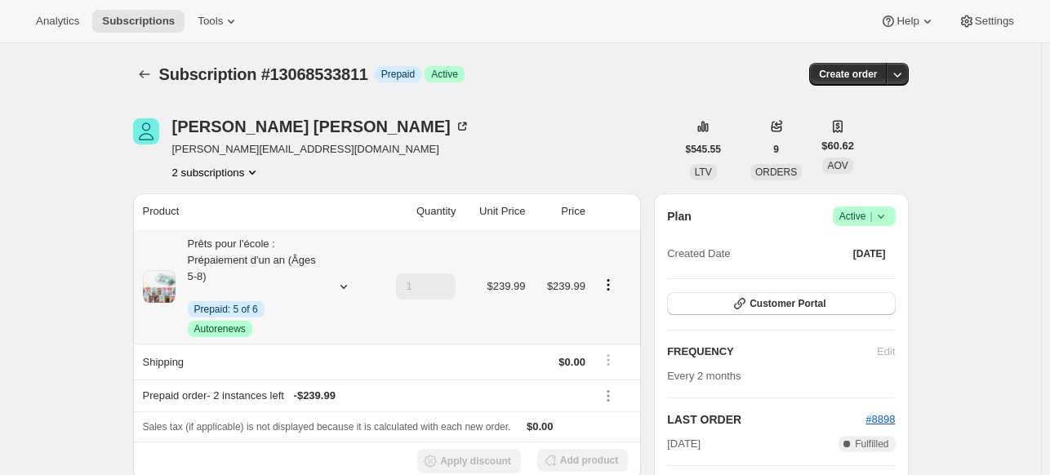
scroll to position [137, 0]
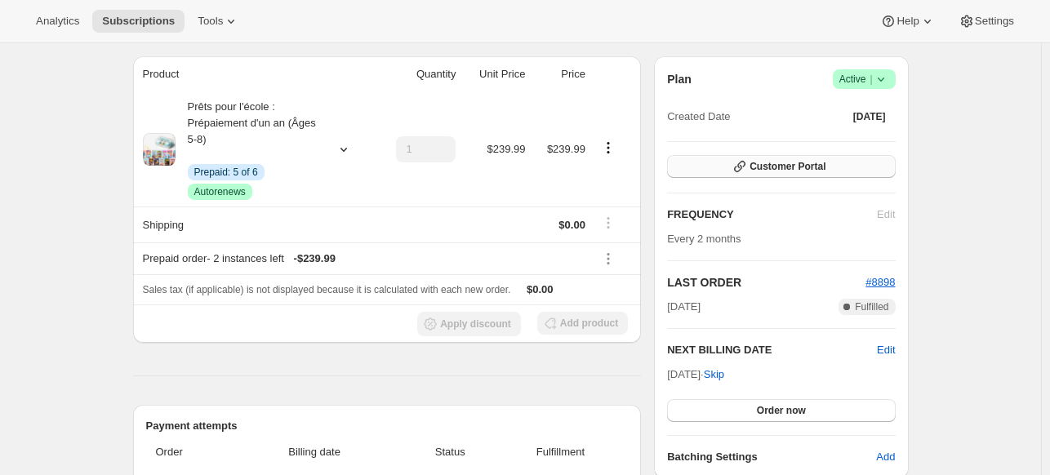
click at [625, 164] on button "Customer Portal" at bounding box center [781, 166] width 228 height 23
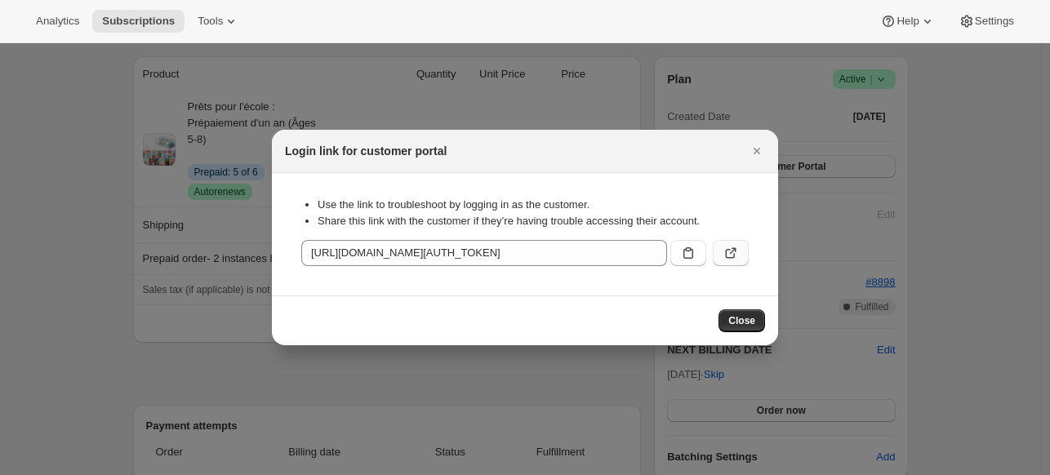
click at [625, 251] on button ":rko:" at bounding box center [731, 253] width 36 height 26
click at [138, 29] on button "Subscriptions" at bounding box center [138, 21] width 92 height 23
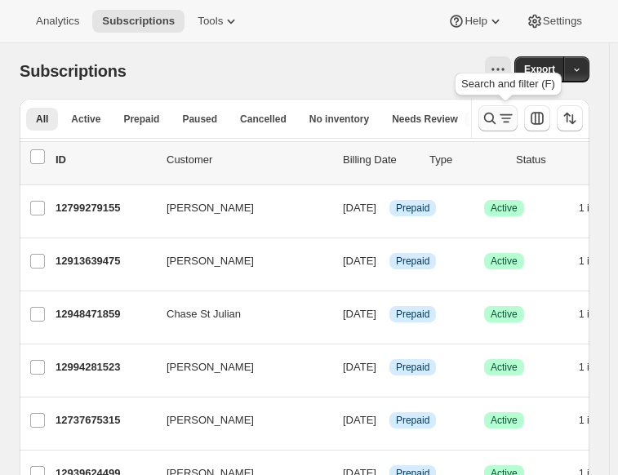
click at [507, 120] on icon "Search and filter results" at bounding box center [506, 118] width 16 height 16
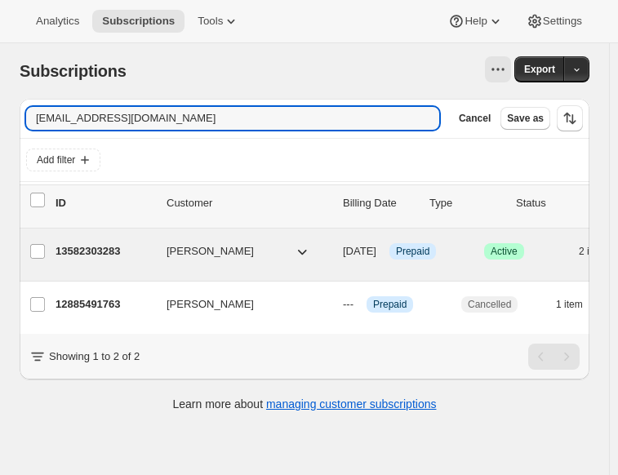
type input "cvrsek@gmail.com"
click at [196, 243] on span "Chelsea Sneddon" at bounding box center [210, 251] width 87 height 16
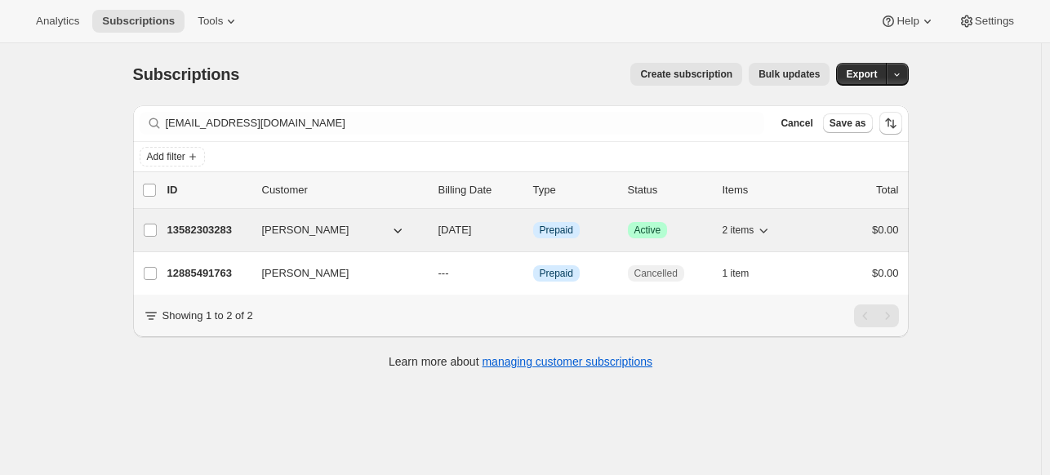
click at [197, 234] on p "13582303283" at bounding box center [208, 230] width 82 height 16
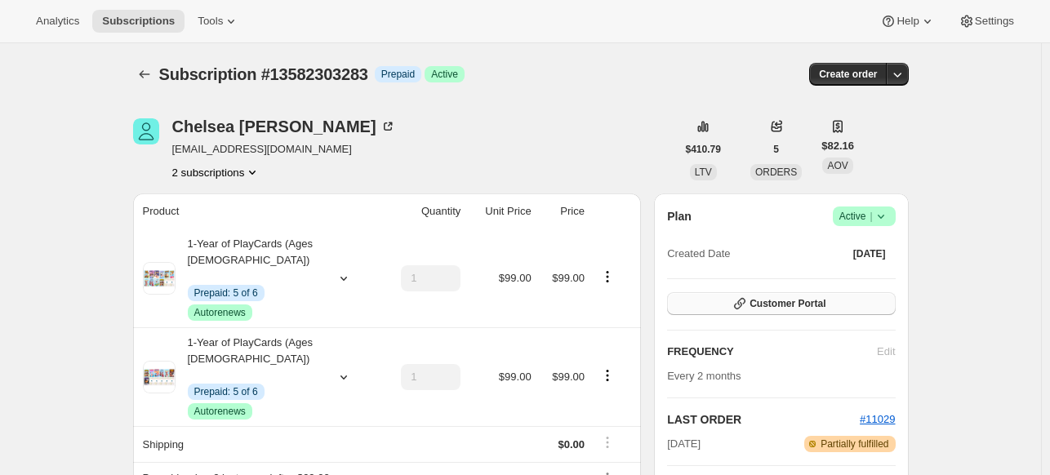
click at [625, 303] on span "Customer Portal" at bounding box center [787, 303] width 76 height 13
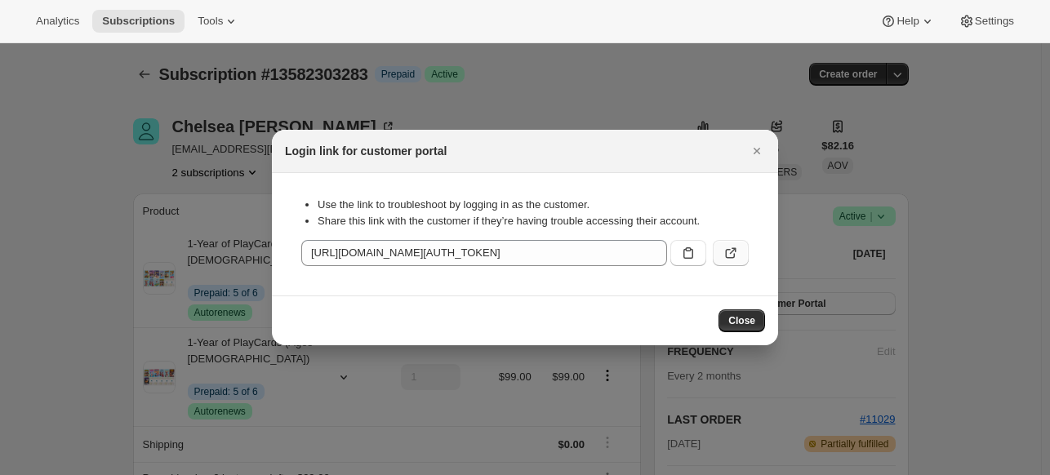
click at [625, 251] on icon ":r12a:" at bounding box center [730, 253] width 16 height 16
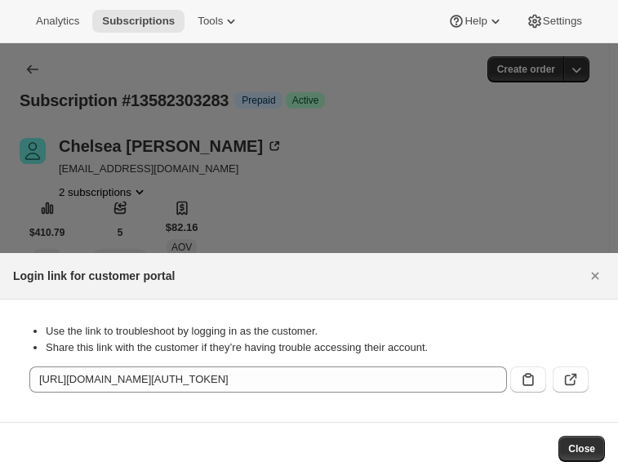
click at [311, 155] on div at bounding box center [309, 237] width 618 height 475
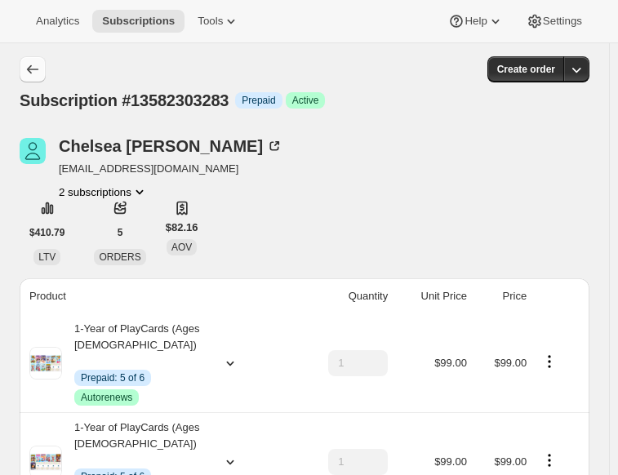
click at [40, 71] on icon "Subscriptions" at bounding box center [32, 69] width 16 height 16
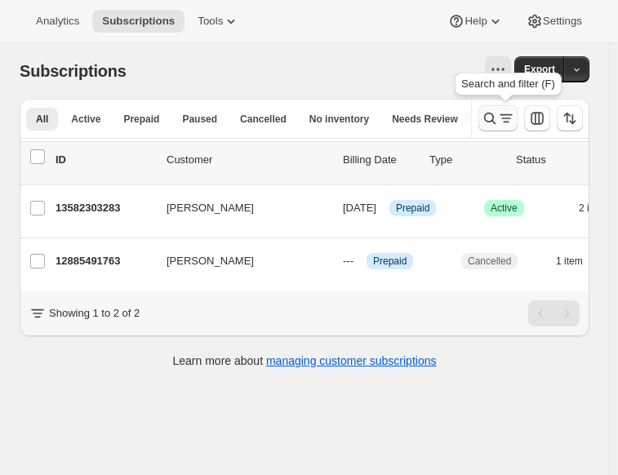
click at [498, 124] on icon "Search and filter results" at bounding box center [490, 118] width 16 height 16
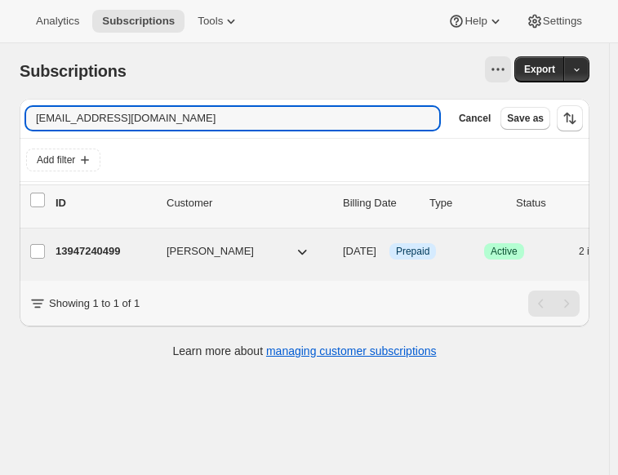
type input "karenhung115@gmail.com"
click at [118, 248] on p "13947240499" at bounding box center [105, 251] width 98 height 16
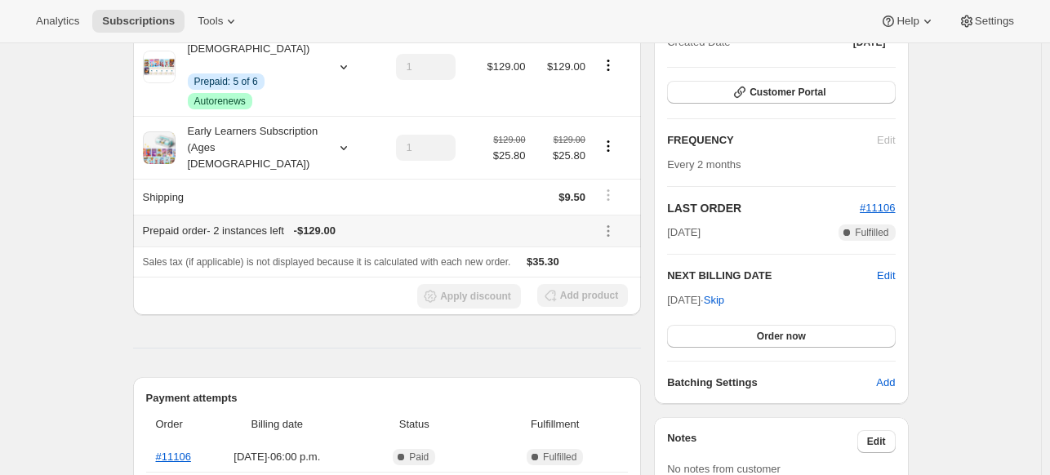
scroll to position [146, 0]
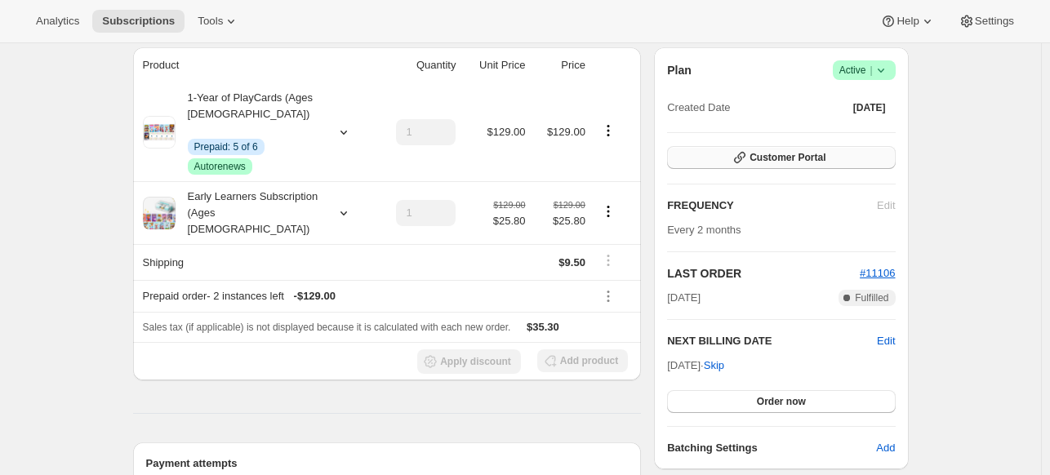
click at [625, 151] on icon "button" at bounding box center [739, 157] width 16 height 16
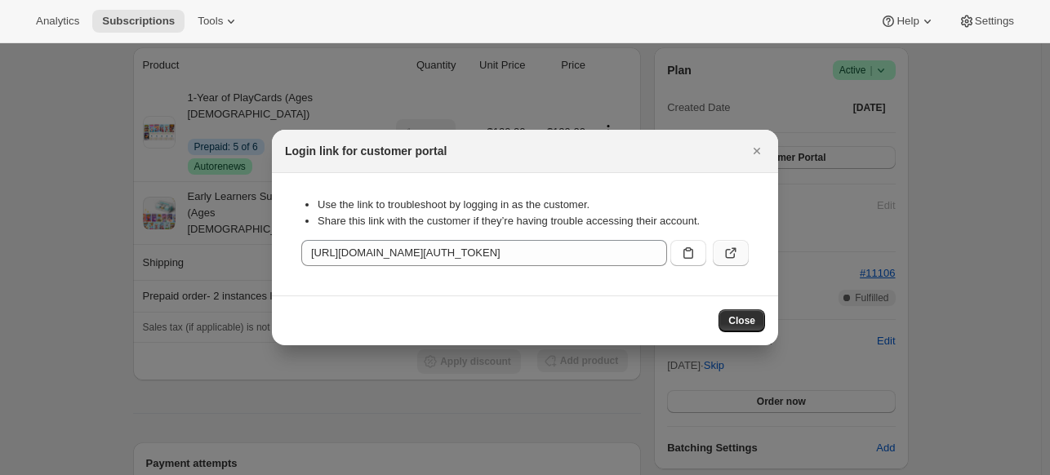
click at [625, 257] on icon ":r173:" at bounding box center [730, 253] width 16 height 16
click at [212, 192] on div at bounding box center [525, 237] width 1050 height 475
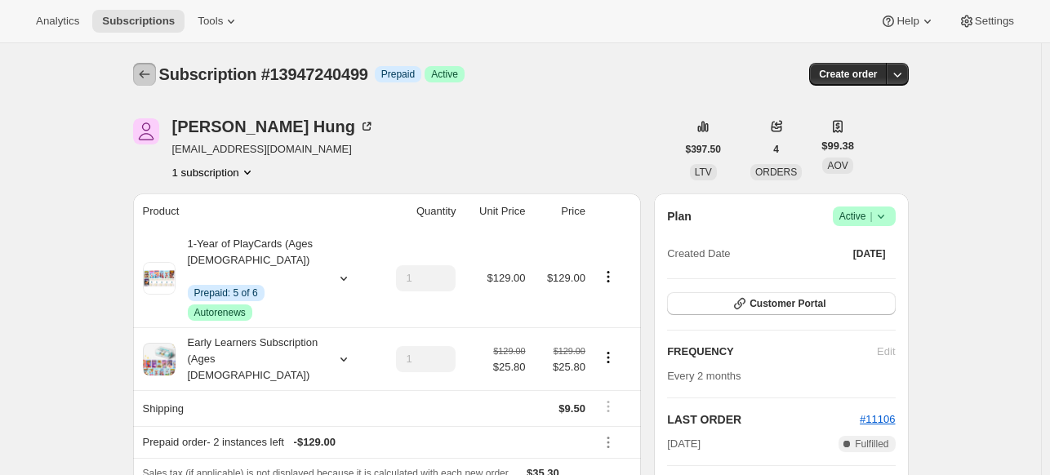
click at [150, 67] on icon "Subscriptions" at bounding box center [144, 74] width 16 height 16
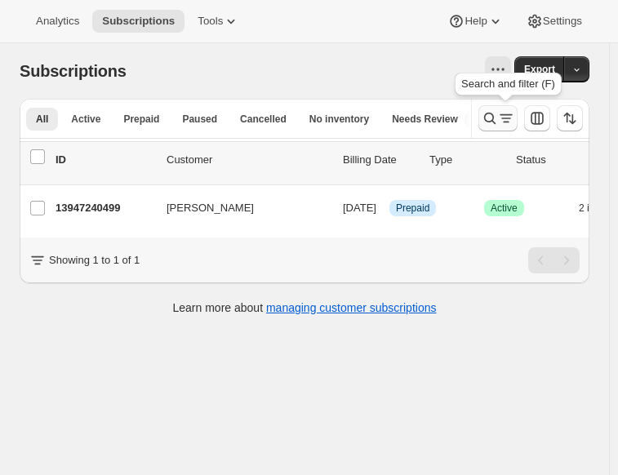
click at [508, 117] on icon "Search and filter results" at bounding box center [506, 118] width 16 height 16
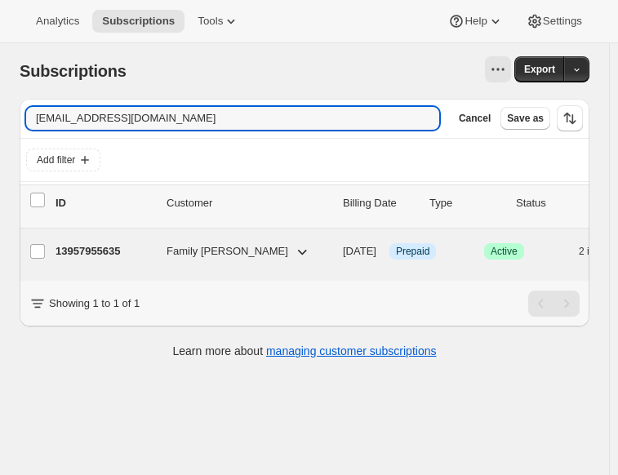
type input "darriaga5@gmail.com"
click at [149, 247] on p "13957955635" at bounding box center [105, 251] width 98 height 16
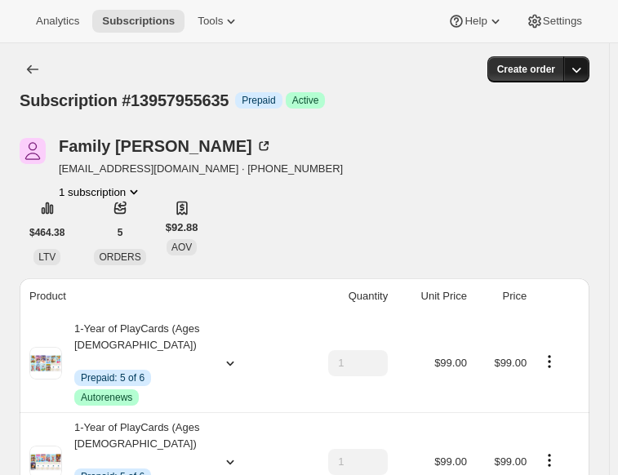
click at [584, 65] on icon "button" at bounding box center [576, 69] width 16 height 16
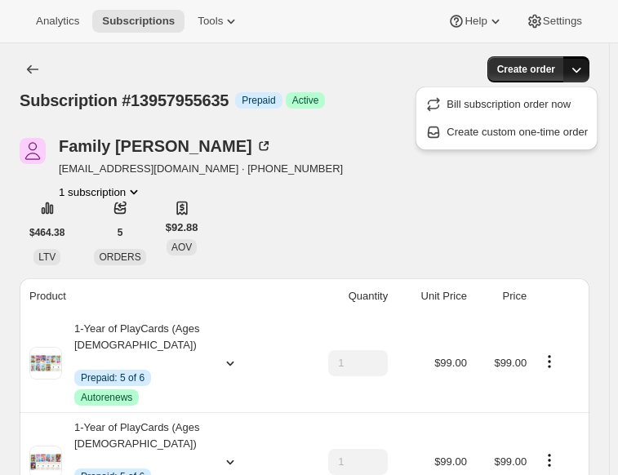
click at [584, 65] on icon "button" at bounding box center [576, 69] width 16 height 16
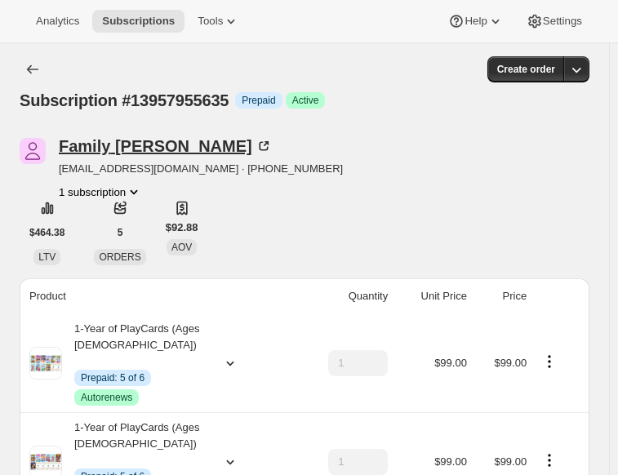
click at [255, 144] on icon at bounding box center [263, 146] width 16 height 16
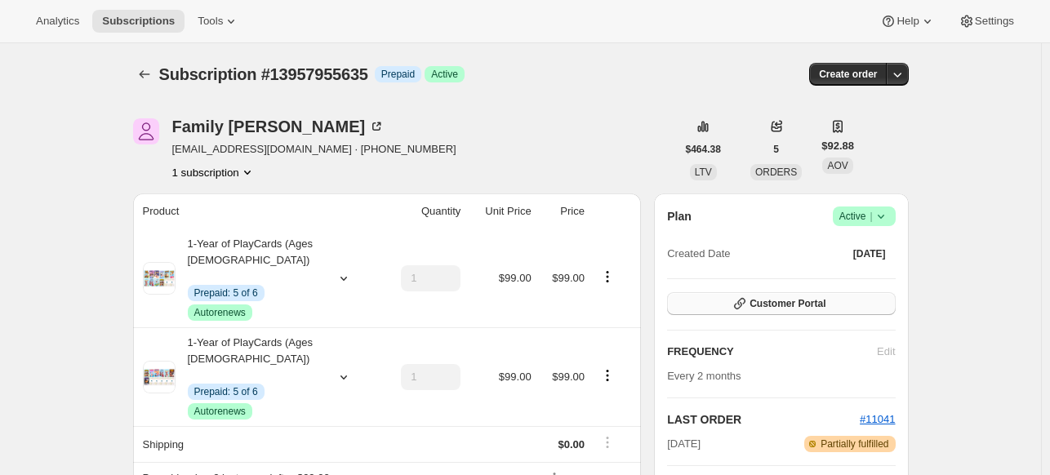
click at [625, 293] on button "Customer Portal" at bounding box center [781, 303] width 228 height 23
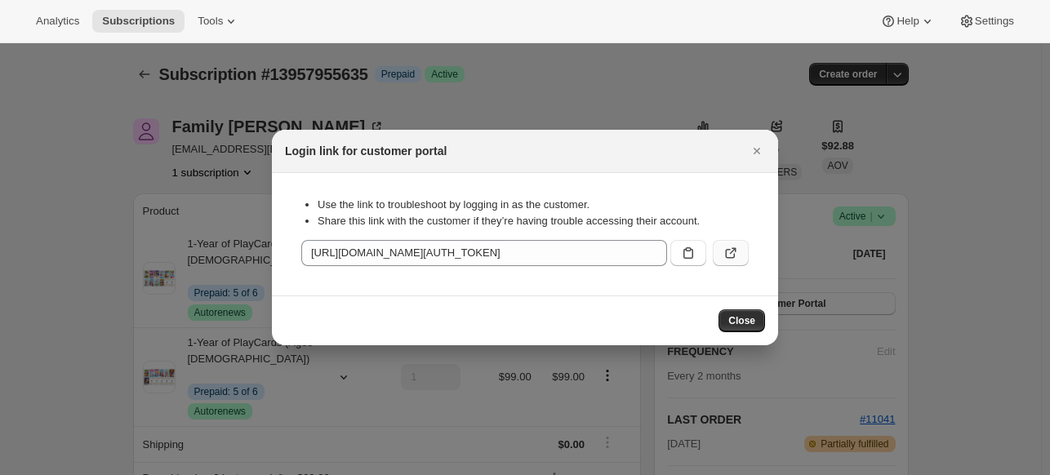
click at [625, 255] on icon ":r1be:" at bounding box center [730, 253] width 16 height 16
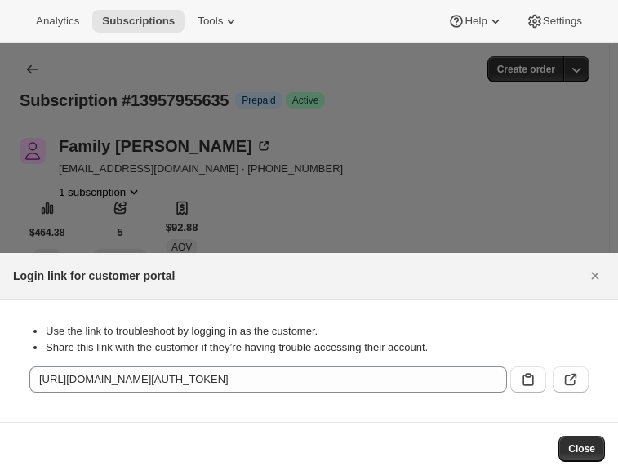
click at [134, 64] on div at bounding box center [309, 237] width 618 height 475
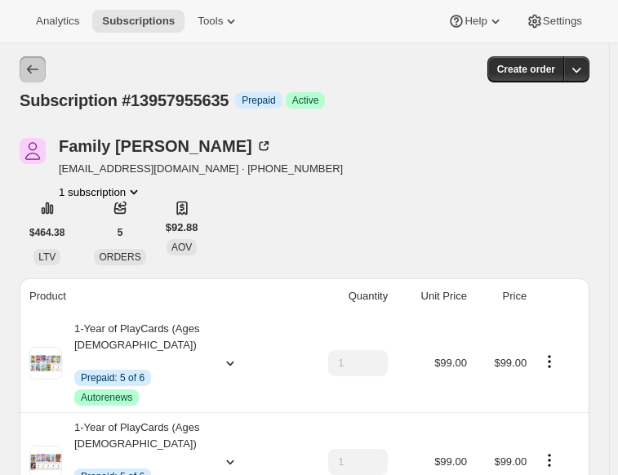
click at [35, 74] on icon "Subscriptions" at bounding box center [32, 69] width 16 height 16
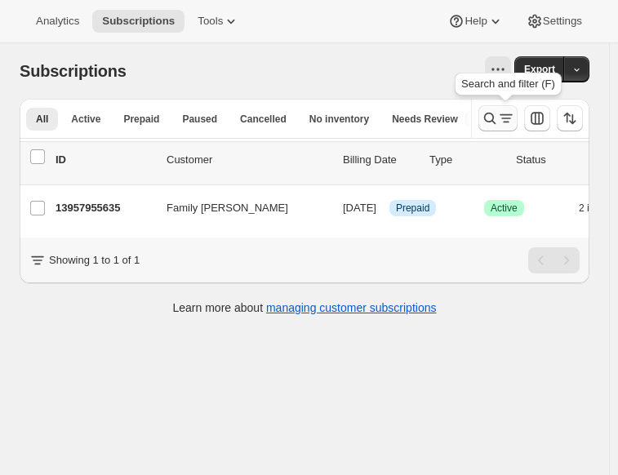
click at [497, 120] on icon "Search and filter results" at bounding box center [490, 118] width 16 height 16
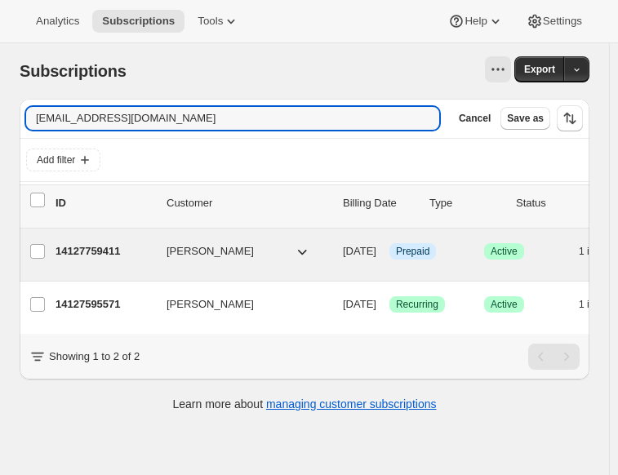
type input "anate1@yahoo.com"
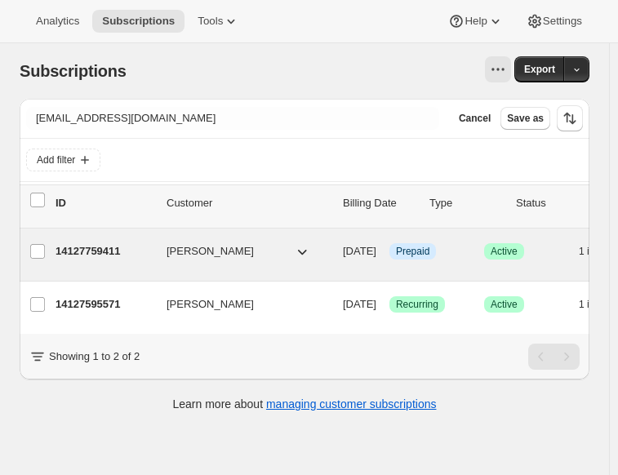
click at [108, 251] on p "14127759411" at bounding box center [105, 251] width 98 height 16
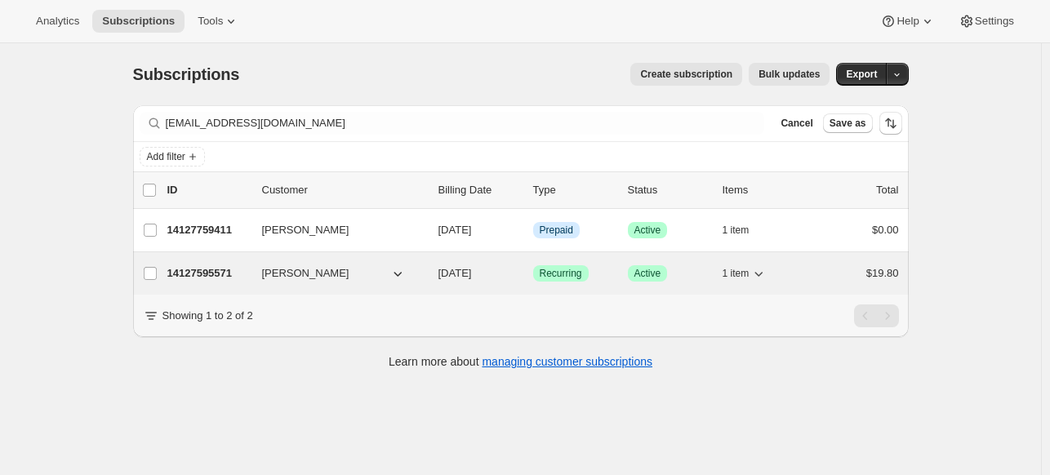
click at [219, 269] on p "14127595571" at bounding box center [208, 273] width 82 height 16
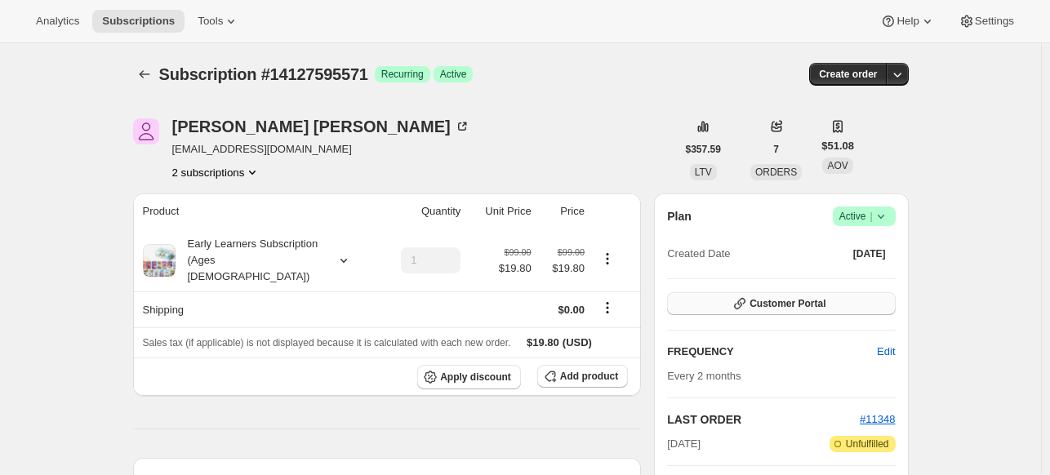
click at [625, 292] on button "Customer Portal" at bounding box center [781, 303] width 228 height 23
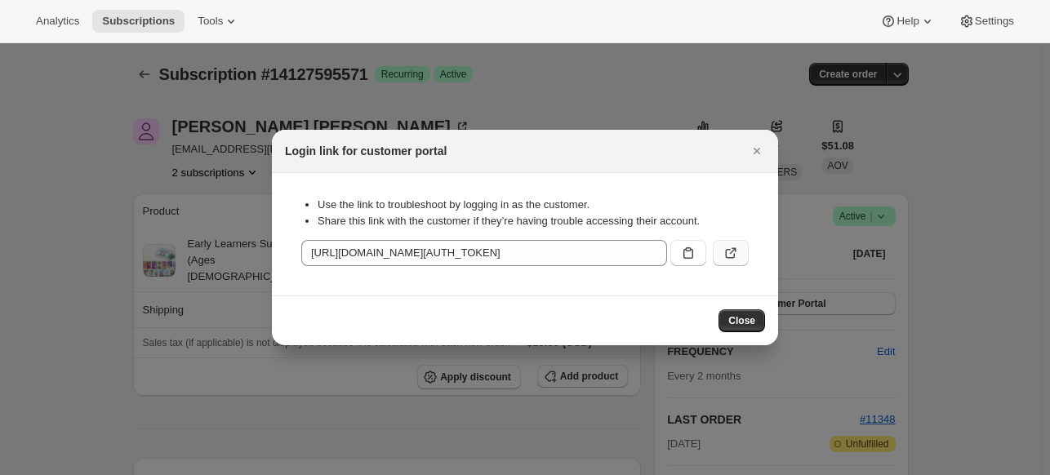
click at [625, 254] on icon ":r1gs:" at bounding box center [730, 253] width 16 height 16
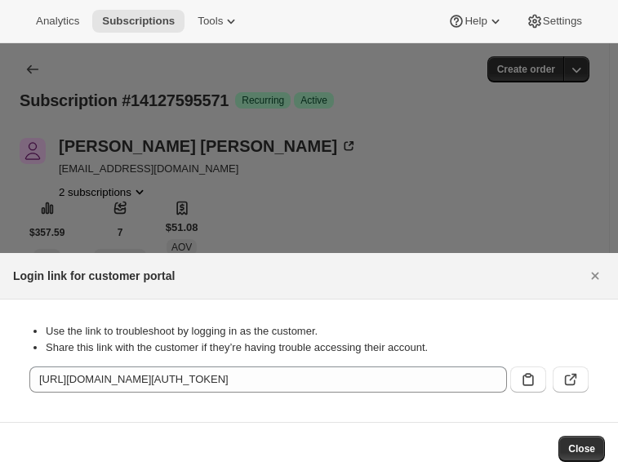
click at [46, 87] on div at bounding box center [309, 237] width 618 height 475
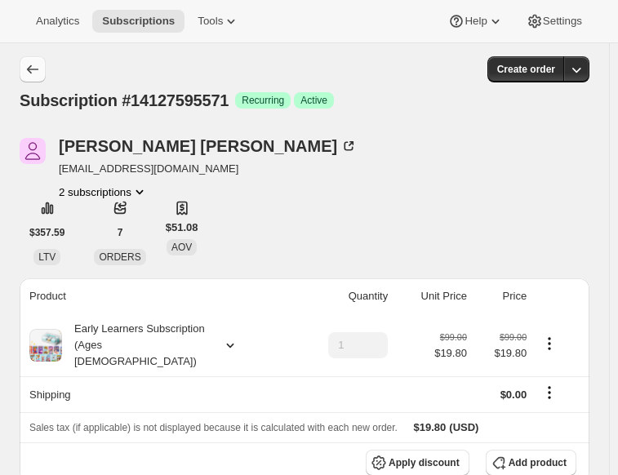
click at [39, 78] on button "Subscriptions" at bounding box center [33, 69] width 26 height 26
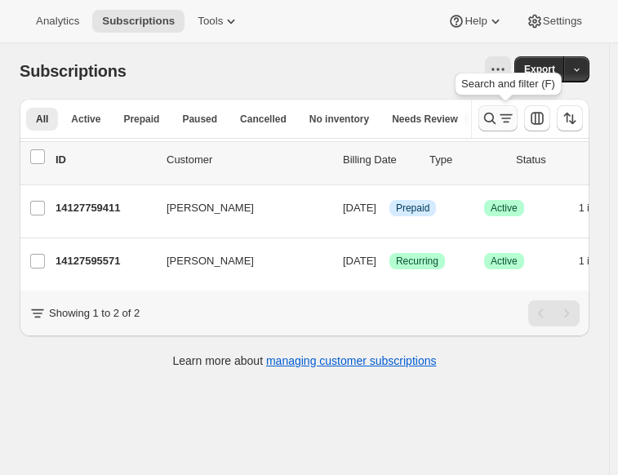
click at [493, 113] on icon "Search and filter results" at bounding box center [490, 118] width 16 height 16
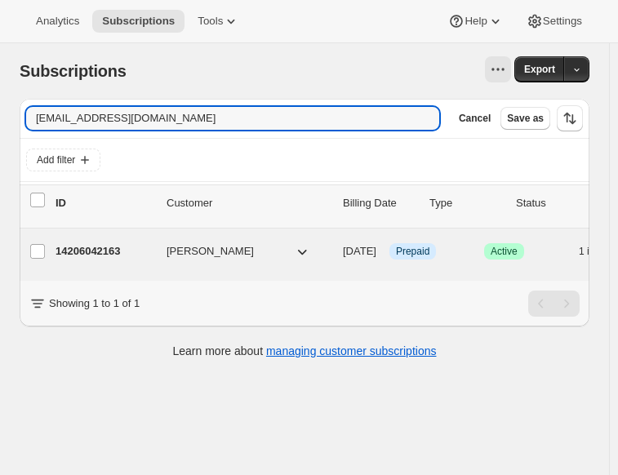
click at [113, 248] on p "14206042163" at bounding box center [105, 251] width 98 height 16
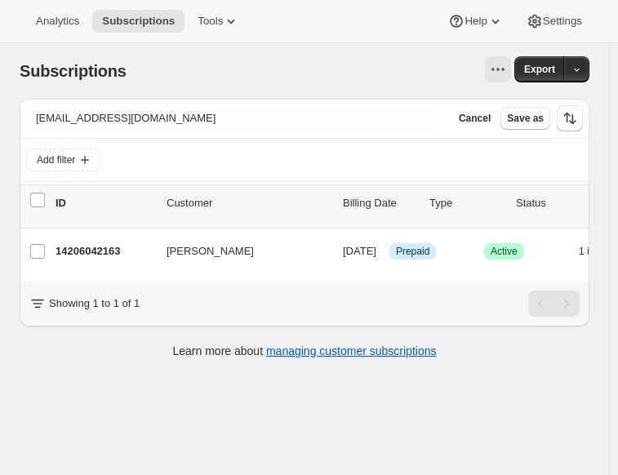
click at [229, 135] on div "Filter subscribers lcasey@videotron.ca Clear Cancel Save as" at bounding box center [305, 118] width 570 height 39
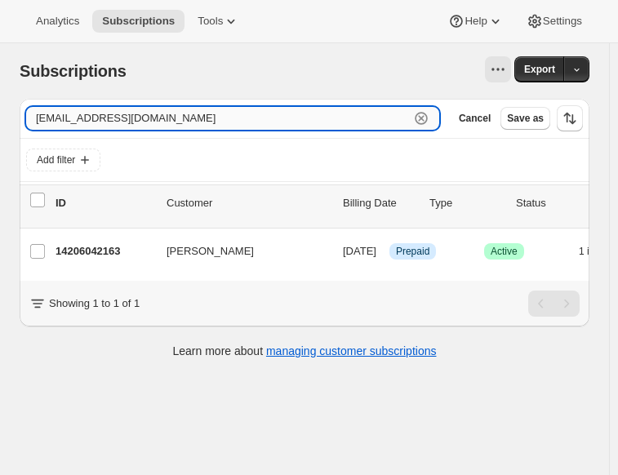
click at [220, 124] on input "lcasey@videotron.ca" at bounding box center [218, 118] width 384 height 23
paste input "mwchan2010@yahoo.com"
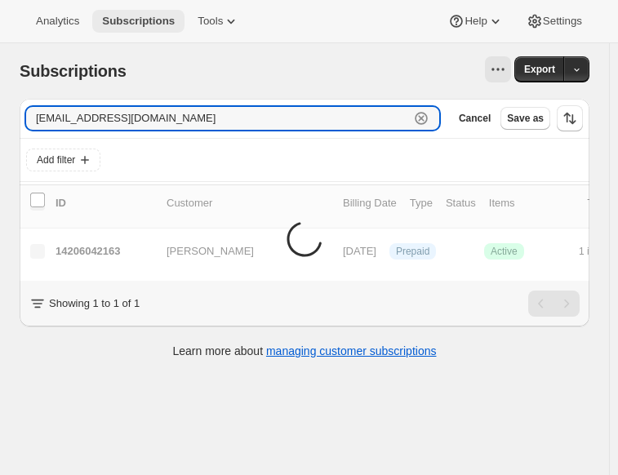
type input "mwchan2010@yahoo.com"
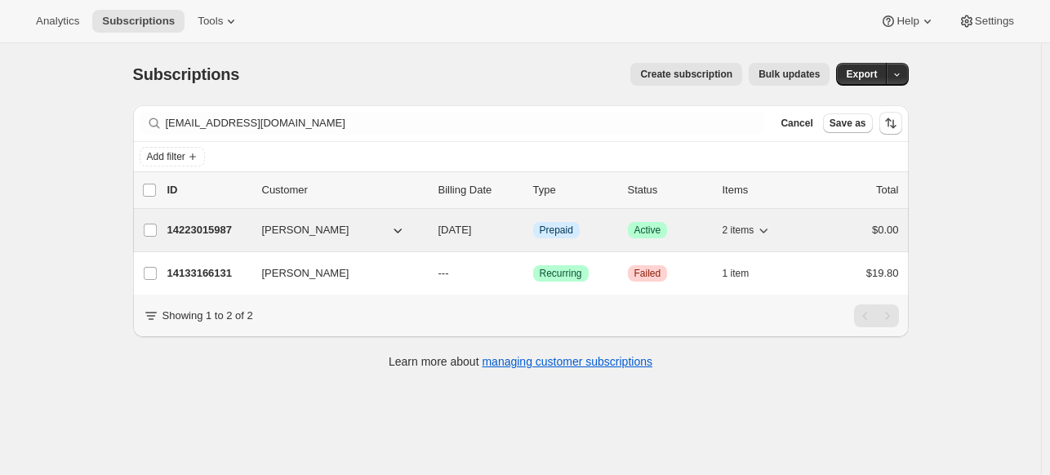
click at [220, 227] on p "14223015987" at bounding box center [208, 230] width 82 height 16
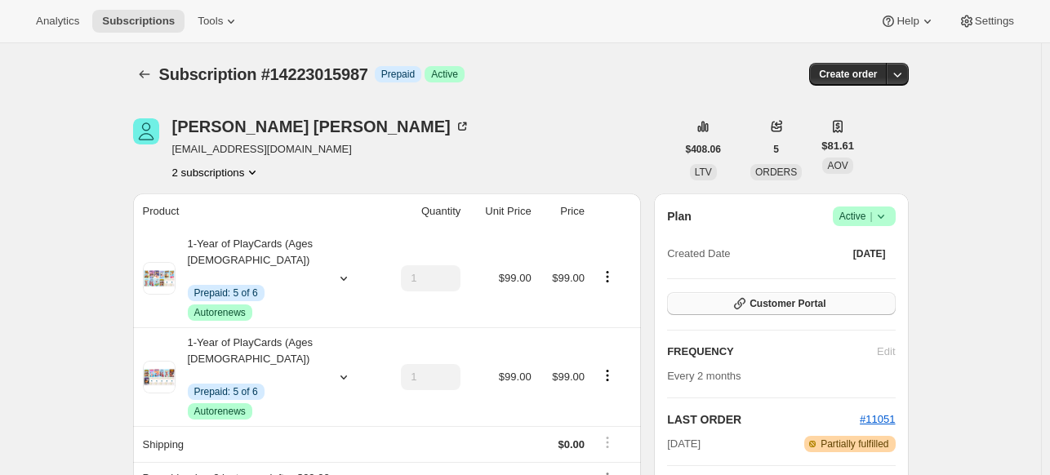
click at [625, 308] on span "Customer Portal" at bounding box center [787, 303] width 76 height 13
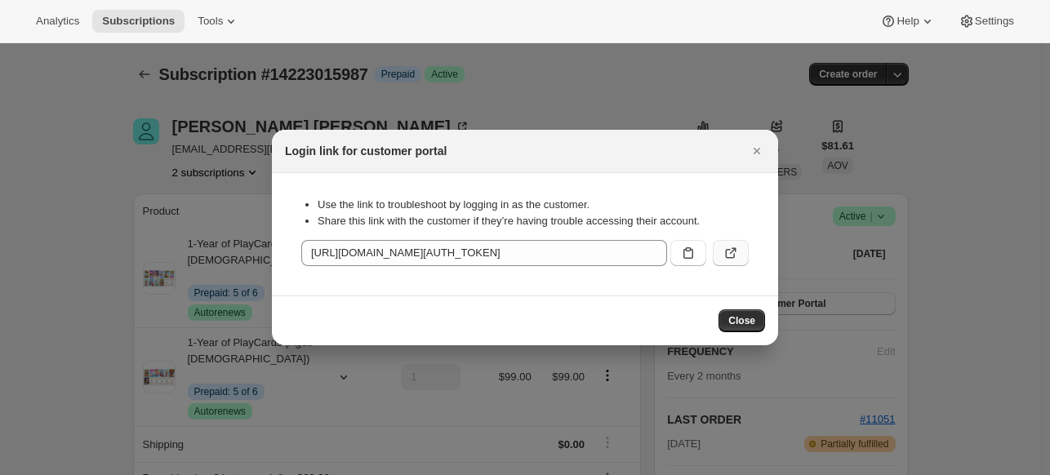
click at [625, 256] on icon ":r1lr:" at bounding box center [731, 254] width 10 height 10
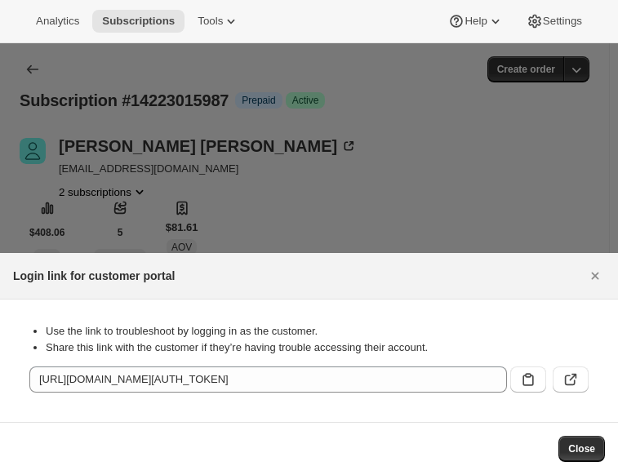
click at [251, 137] on div at bounding box center [309, 237] width 618 height 475
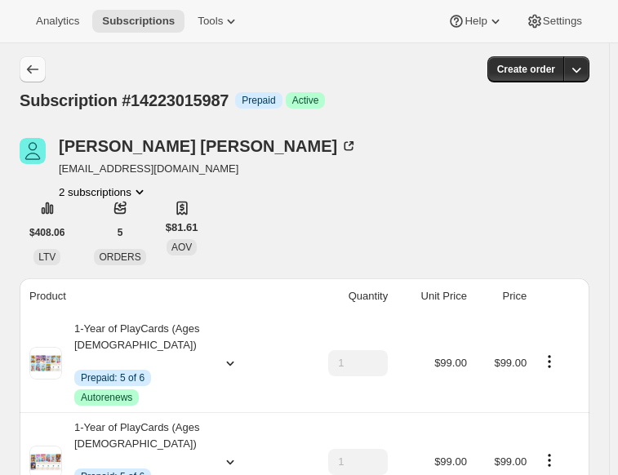
click at [35, 62] on icon "Subscriptions" at bounding box center [32, 69] width 16 height 16
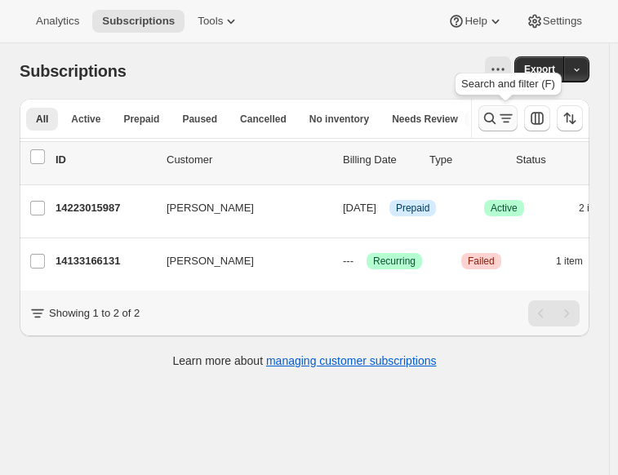
click at [490, 120] on icon "Search and filter results" at bounding box center [490, 118] width 16 height 16
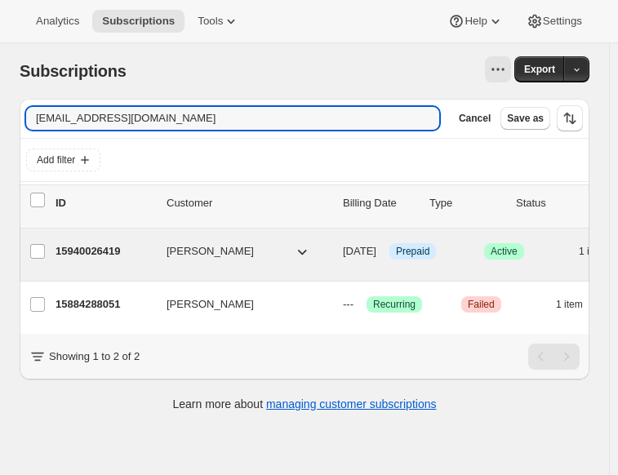
type input "katou13@msn.com"
click at [101, 251] on p "15940026419" at bounding box center [105, 251] width 98 height 16
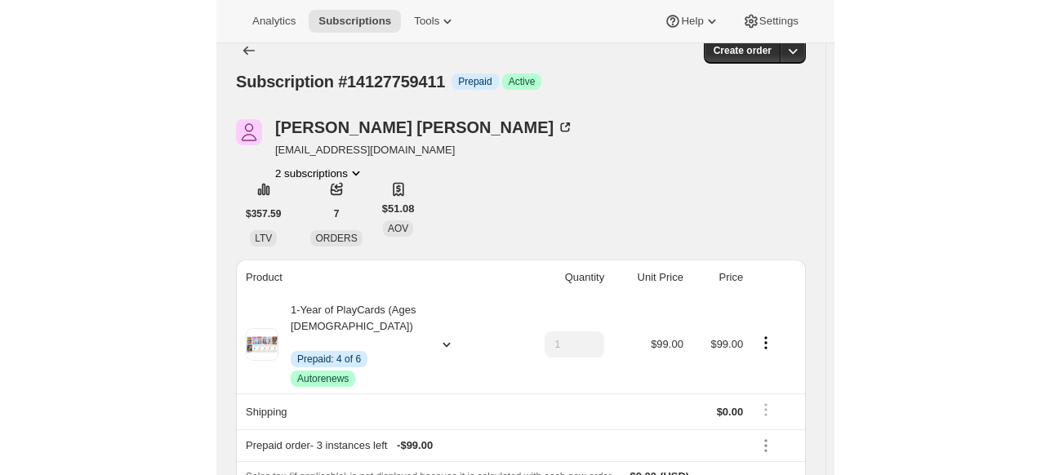
scroll to position [119, 0]
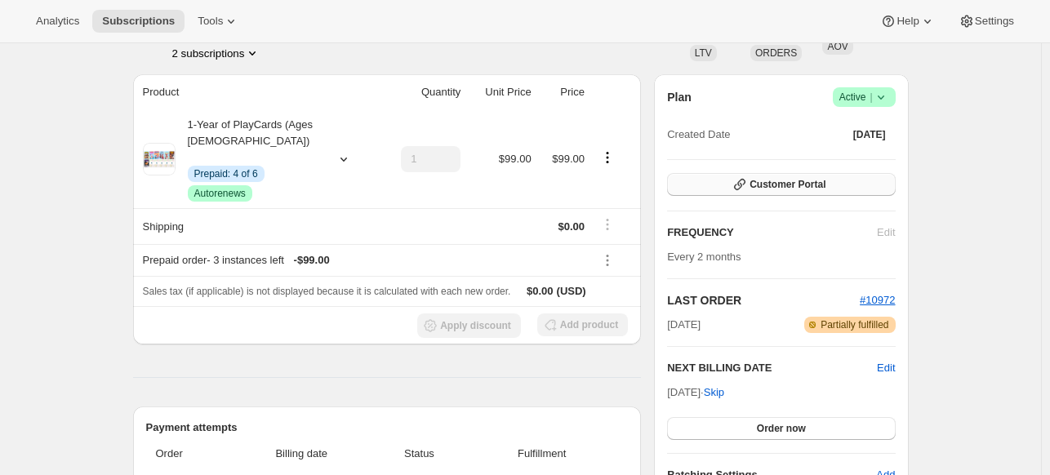
click at [625, 177] on button "Customer Portal" at bounding box center [781, 184] width 228 height 23
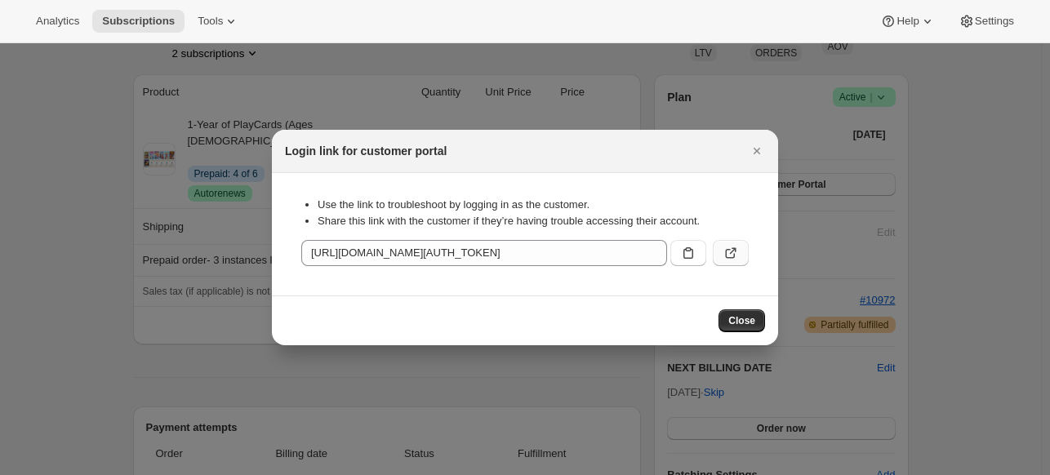
click at [625, 251] on icon ":r1k:" at bounding box center [730, 253] width 16 height 16
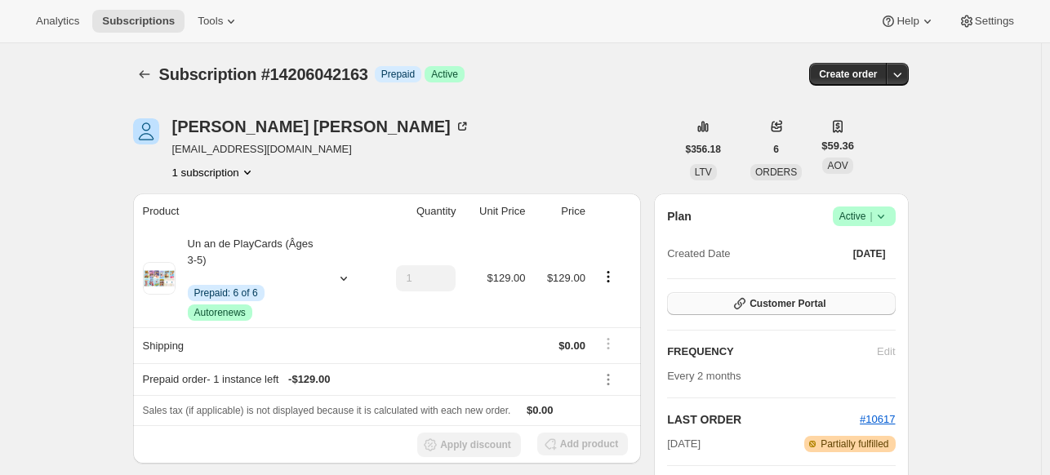
click at [727, 304] on button "Customer Portal" at bounding box center [781, 303] width 228 height 23
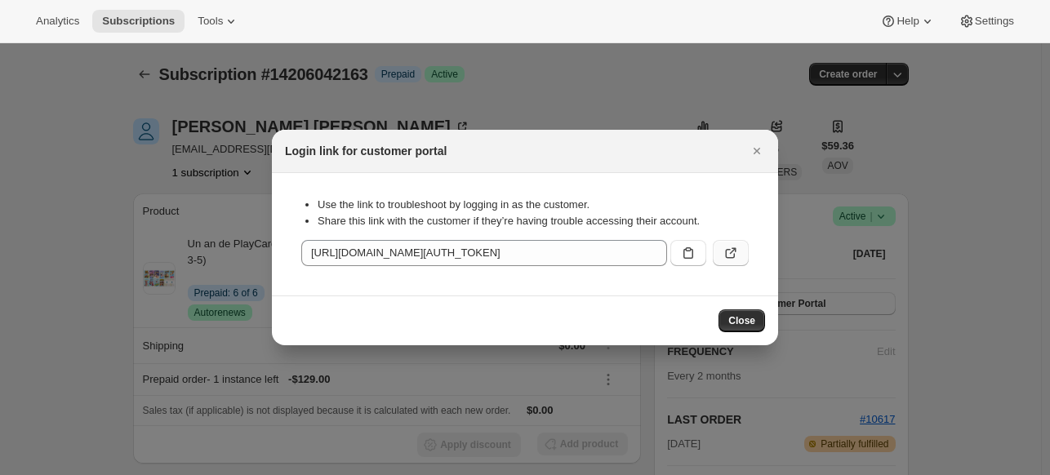
click at [724, 258] on icon ":r1k:" at bounding box center [730, 253] width 16 height 16
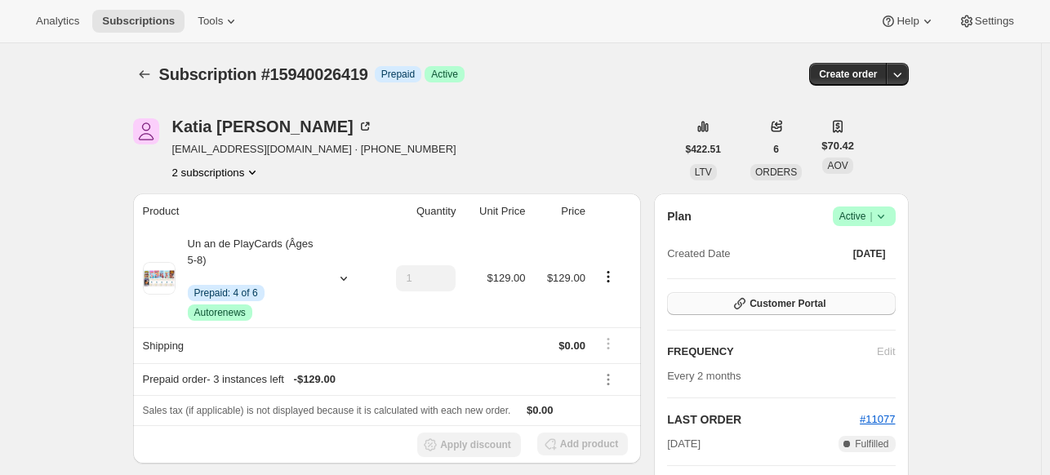
click at [740, 313] on button "Customer Portal" at bounding box center [781, 303] width 228 height 23
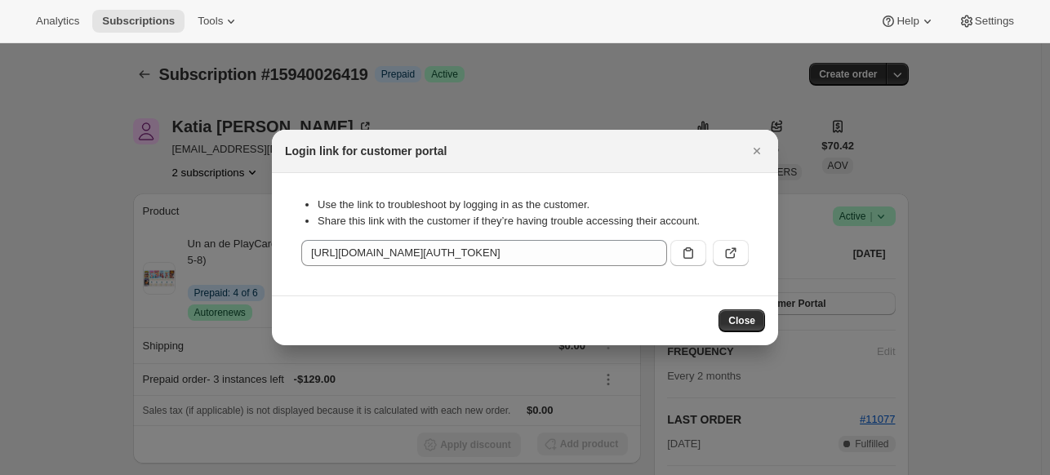
click at [735, 270] on div "Use the link to troubleshoot by logging in as the customer. Share this link wit…" at bounding box center [525, 234] width 480 height 96
click at [735, 260] on icon ":r1k:" at bounding box center [730, 253] width 16 height 16
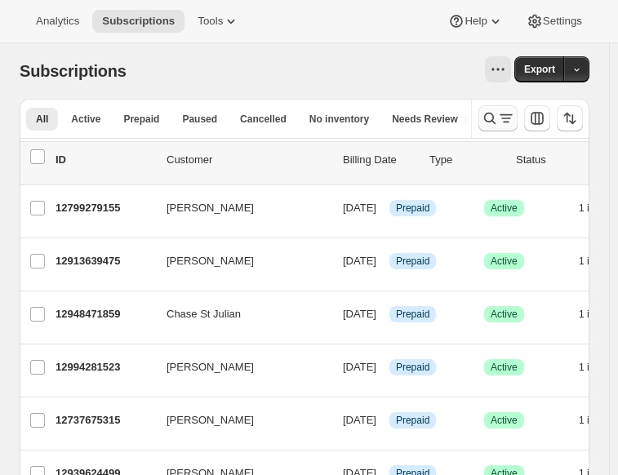
click at [498, 125] on icon "Search and filter results" at bounding box center [490, 118] width 16 height 16
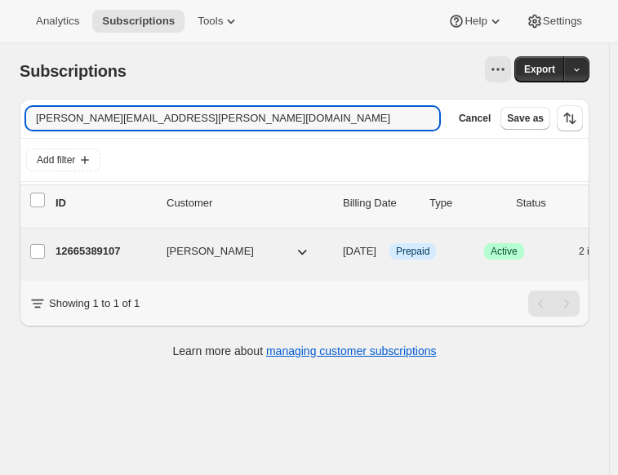
type input "melissa.m.lefebvre@hotmail.com"
click at [131, 246] on p "12665389107" at bounding box center [105, 251] width 98 height 16
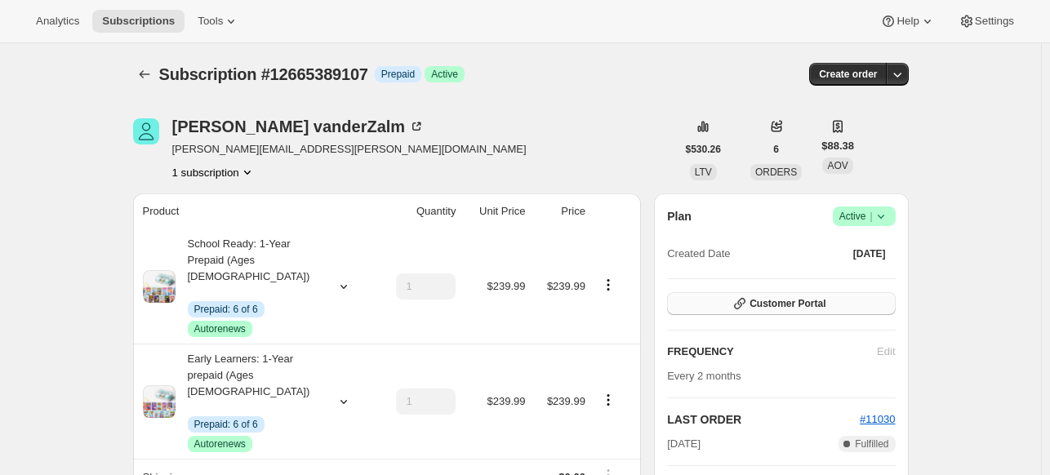
click at [625, 294] on button "Customer Portal" at bounding box center [781, 303] width 228 height 23
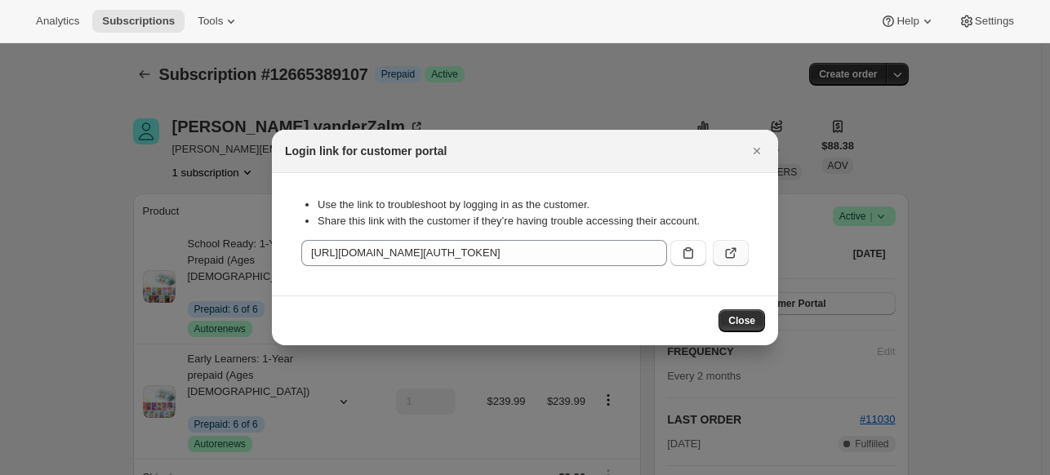
click at [625, 260] on icon ":rcj:" at bounding box center [730, 253] width 16 height 16
click at [155, 137] on div at bounding box center [525, 237] width 1050 height 475
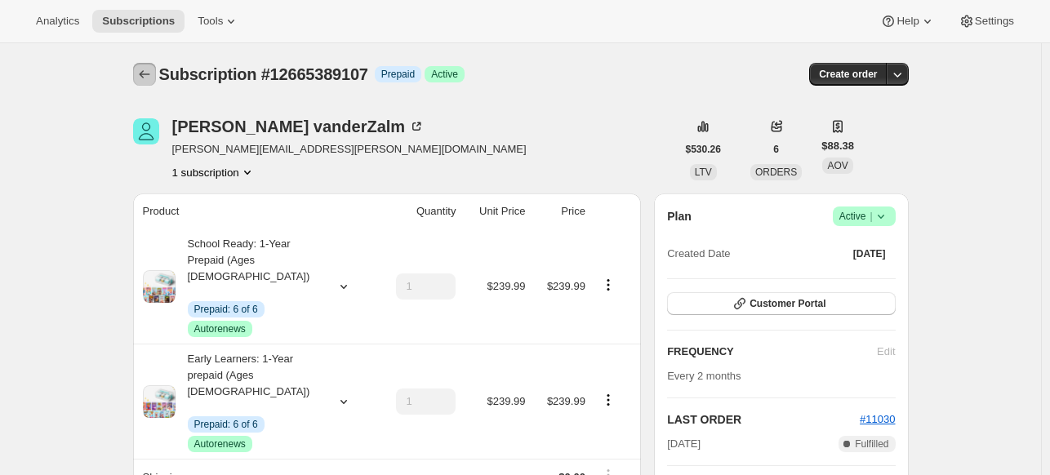
click at [148, 79] on icon "Subscriptions" at bounding box center [144, 74] width 16 height 16
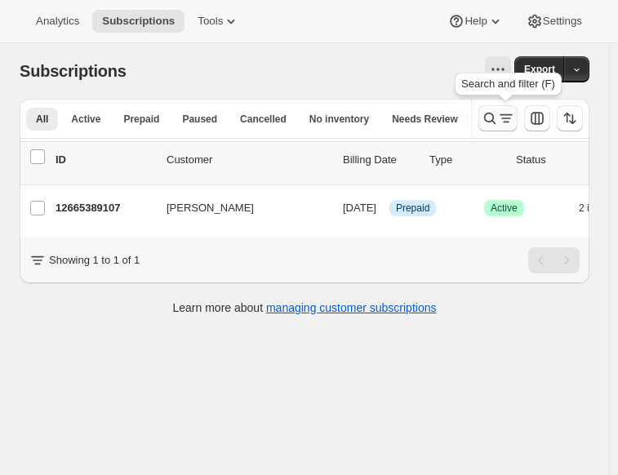
click at [497, 117] on icon "Search and filter results" at bounding box center [490, 118] width 16 height 16
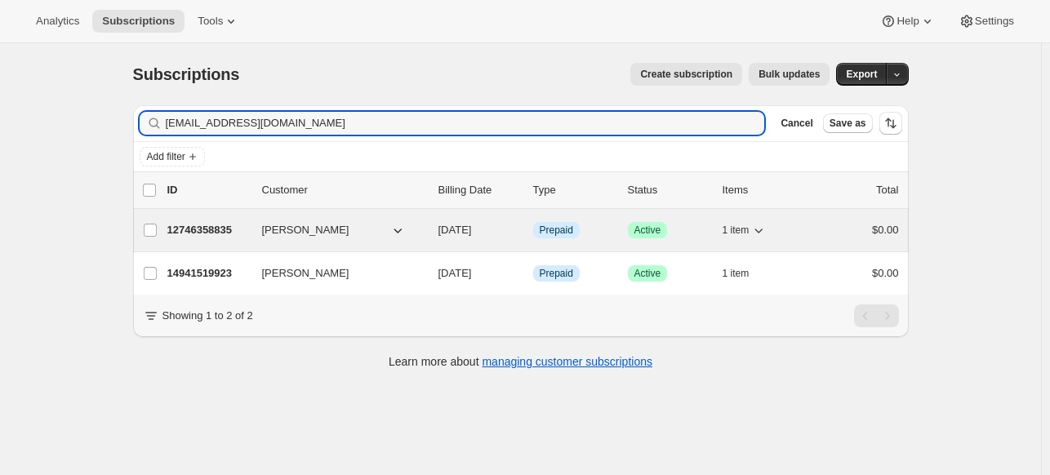
type input "martinabikram@gmail.com"
click at [275, 229] on span "Martina Parrone" at bounding box center [305, 230] width 87 height 16
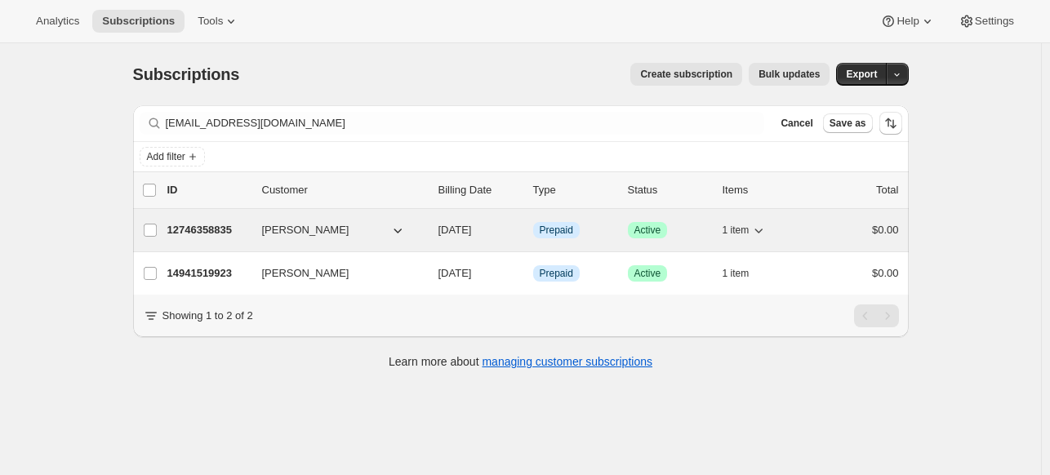
click at [222, 224] on p "12746358835" at bounding box center [208, 230] width 82 height 16
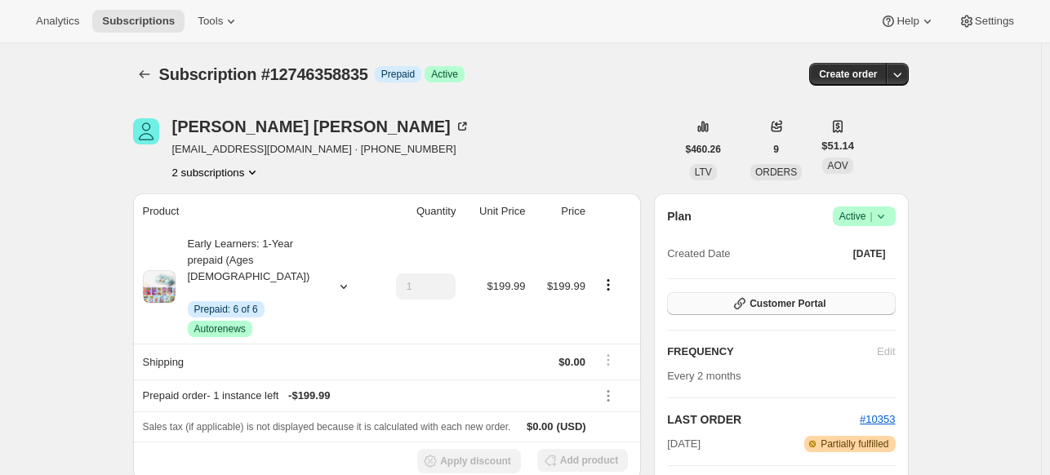
click at [625, 300] on span "Customer Portal" at bounding box center [787, 303] width 76 height 13
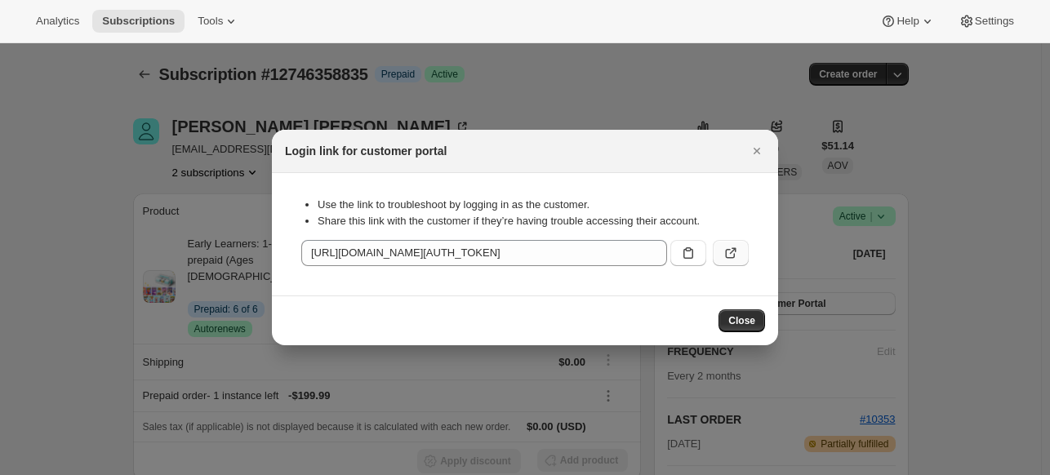
click at [625, 254] on button ":rh9:" at bounding box center [731, 253] width 36 height 26
click at [223, 143] on div at bounding box center [525, 237] width 1050 height 475
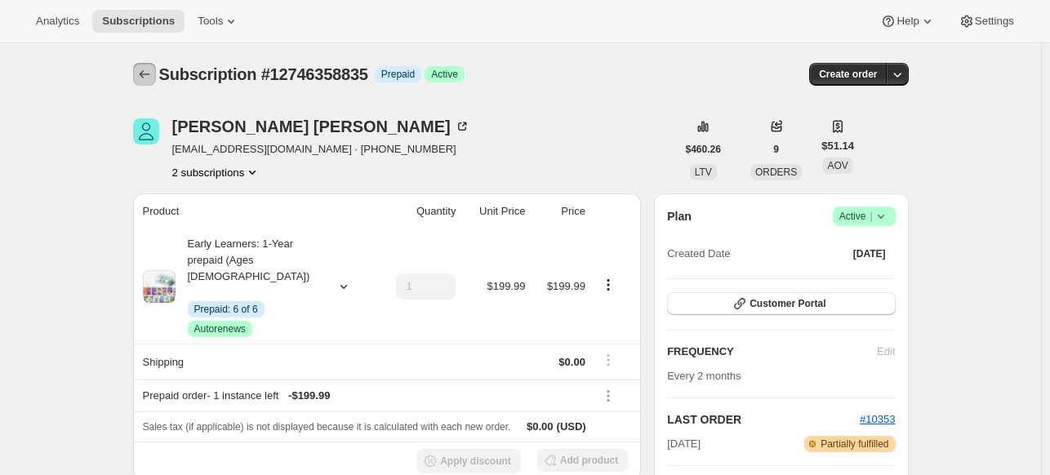
click at [153, 71] on icon "Subscriptions" at bounding box center [144, 74] width 16 height 16
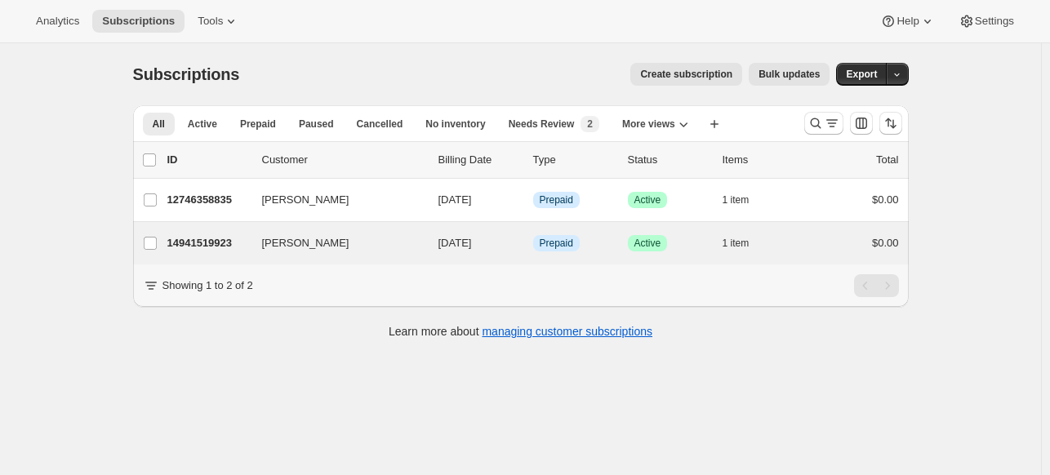
click at [201, 229] on div "Martina Parrone 14941519923 Martina Parrone 11/17/2025 Info Prepaid Success Act…" at bounding box center [520, 243] width 775 height 42
click at [263, 256] on div "Martina Parrone 14941519923 Martina Parrone 11/17/2025 Info Prepaid Success Act…" at bounding box center [520, 243] width 775 height 42
click at [208, 238] on p "14941519923" at bounding box center [208, 243] width 82 height 16
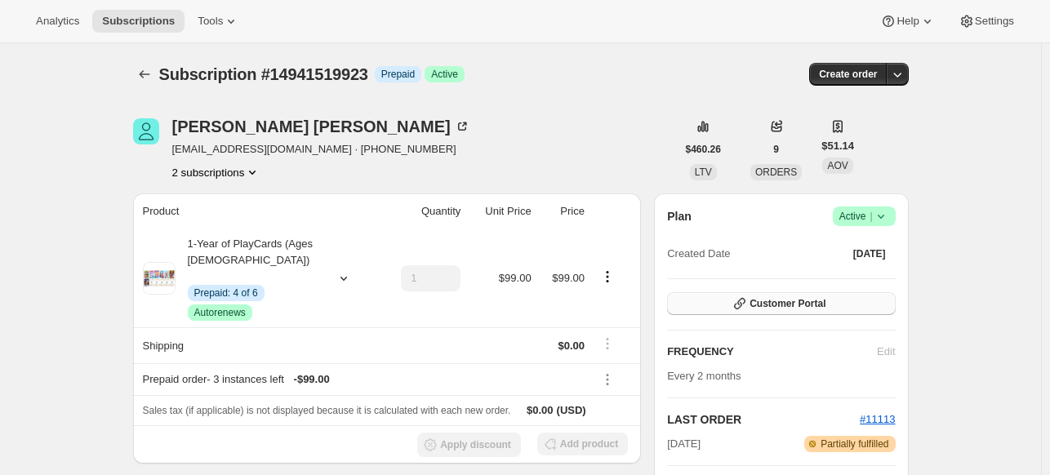
click at [625, 314] on button "Customer Portal" at bounding box center [781, 303] width 228 height 23
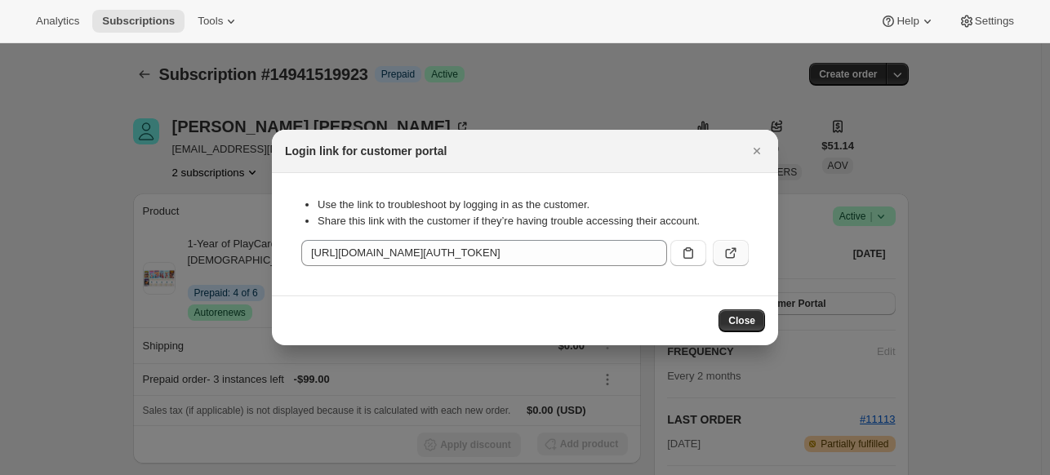
click at [625, 242] on button ":rl6:" at bounding box center [731, 253] width 36 height 26
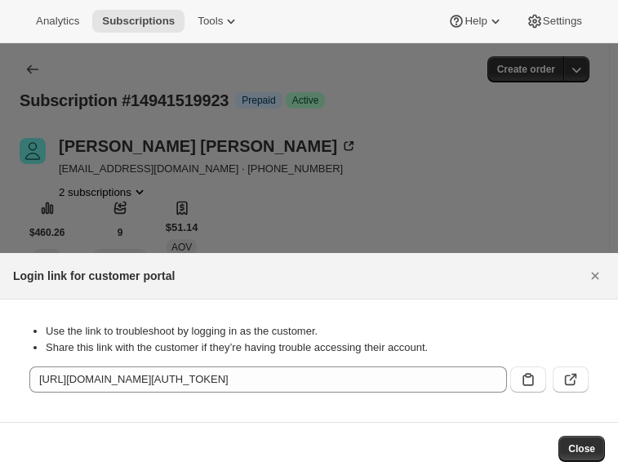
click at [336, 153] on div at bounding box center [309, 237] width 618 height 475
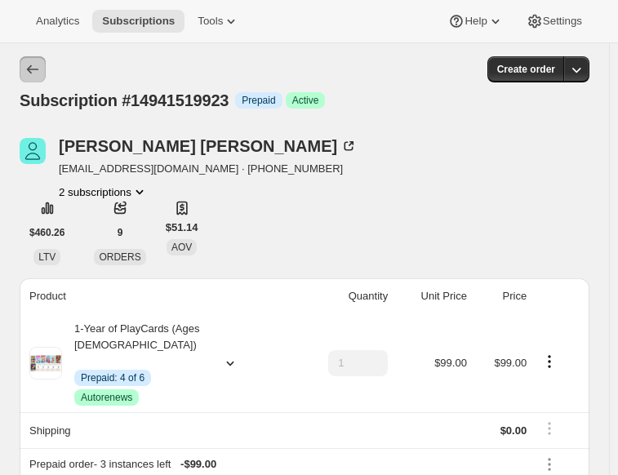
click at [33, 58] on button "Subscriptions" at bounding box center [33, 69] width 26 height 26
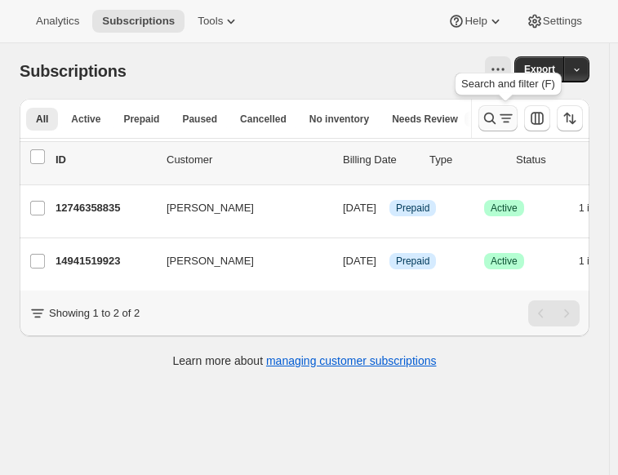
click at [513, 118] on icon "Search and filter results" at bounding box center [506, 118] width 16 height 16
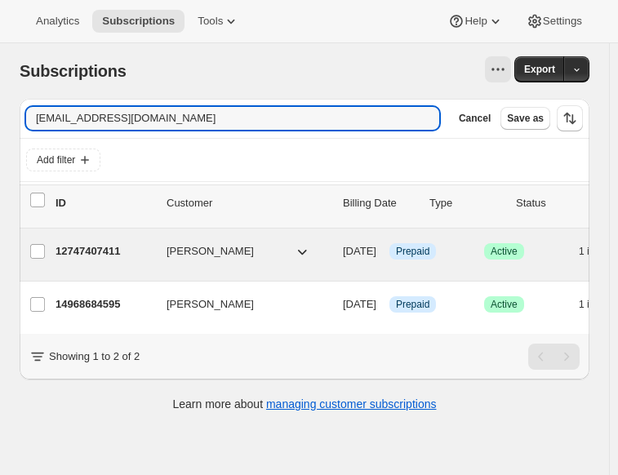
click at [103, 246] on p "12747407411" at bounding box center [105, 251] width 98 height 16
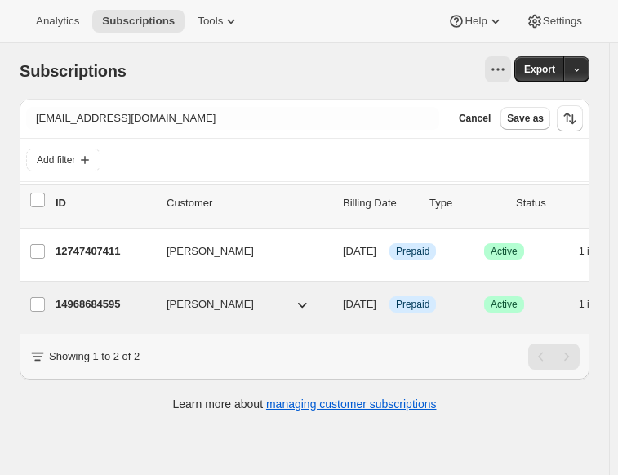
click at [143, 310] on p "14968684595" at bounding box center [105, 304] width 98 height 16
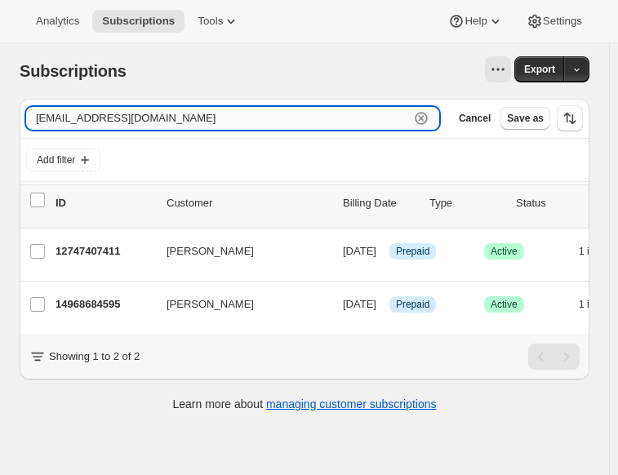
click at [135, 107] on input "cfh05@hotmail.com" at bounding box center [218, 118] width 384 height 23
paste input "destinys_screamo@yahoo"
click at [135, 107] on input "destinys_screamo@yahoo.com" at bounding box center [218, 118] width 384 height 23
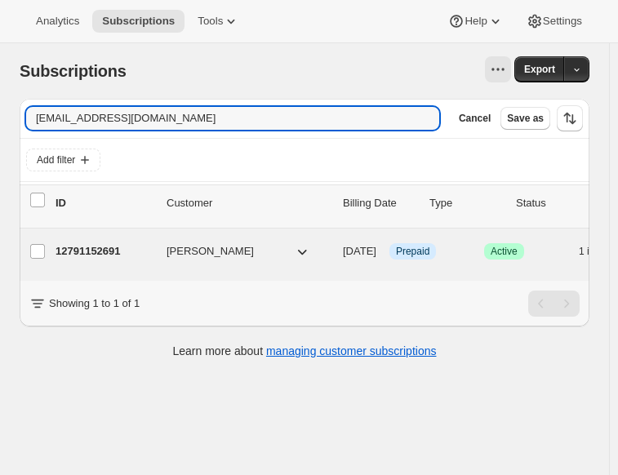
click at [104, 250] on p "12791152691" at bounding box center [105, 251] width 98 height 16
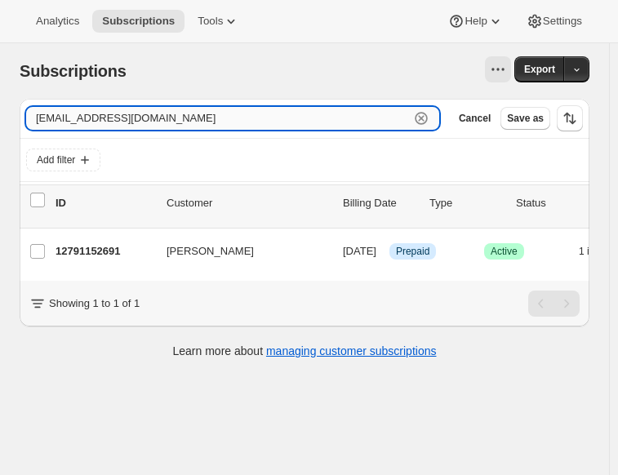
click at [157, 129] on input "destinys_screamo@yahoo.com" at bounding box center [218, 118] width 384 height 23
paste input "mrsjmcculley@gmail"
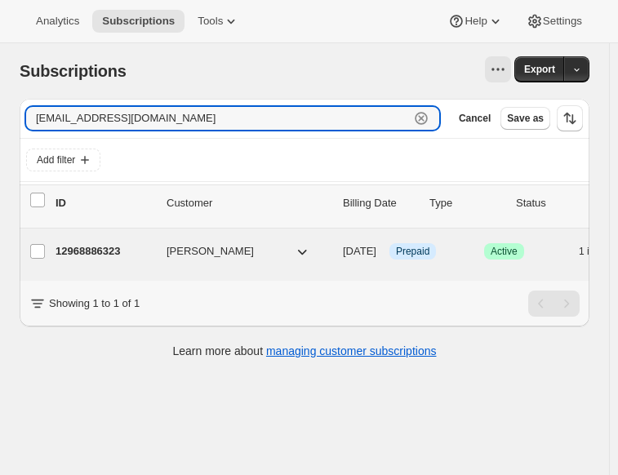
type input "mrsjmcculley@gmail.com"
click at [145, 254] on p "12968886323" at bounding box center [105, 251] width 98 height 16
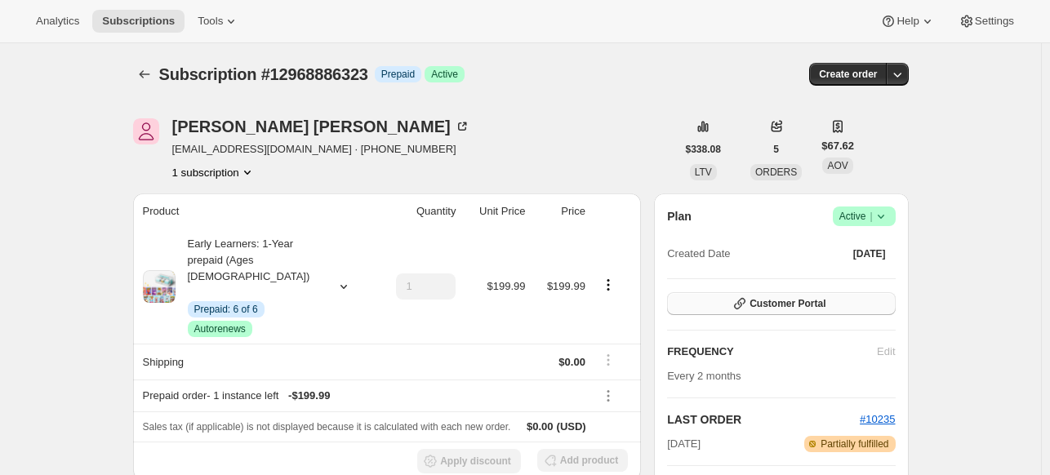
click at [625, 296] on button "Customer Portal" at bounding box center [781, 303] width 228 height 23
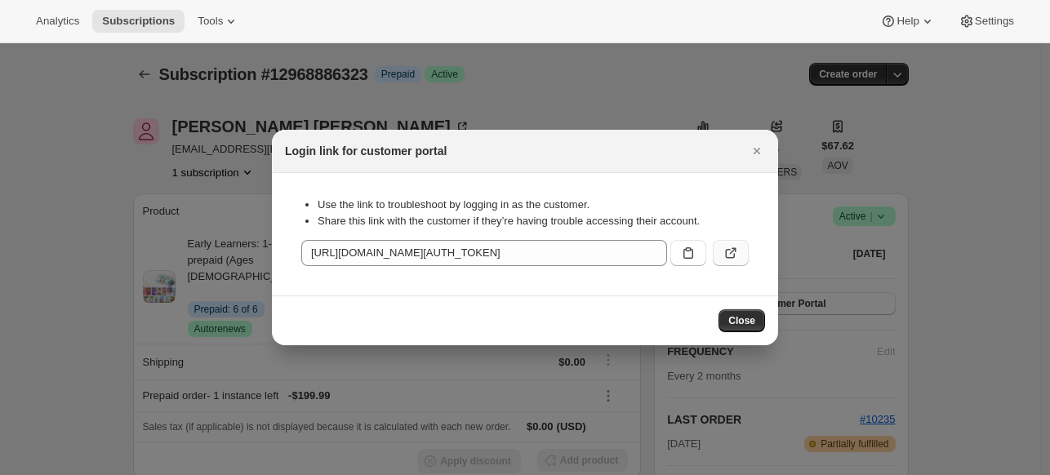
click at [625, 245] on icon ":rpj:" at bounding box center [730, 253] width 16 height 16
click at [159, 23] on span "Subscriptions" at bounding box center [138, 21] width 73 height 13
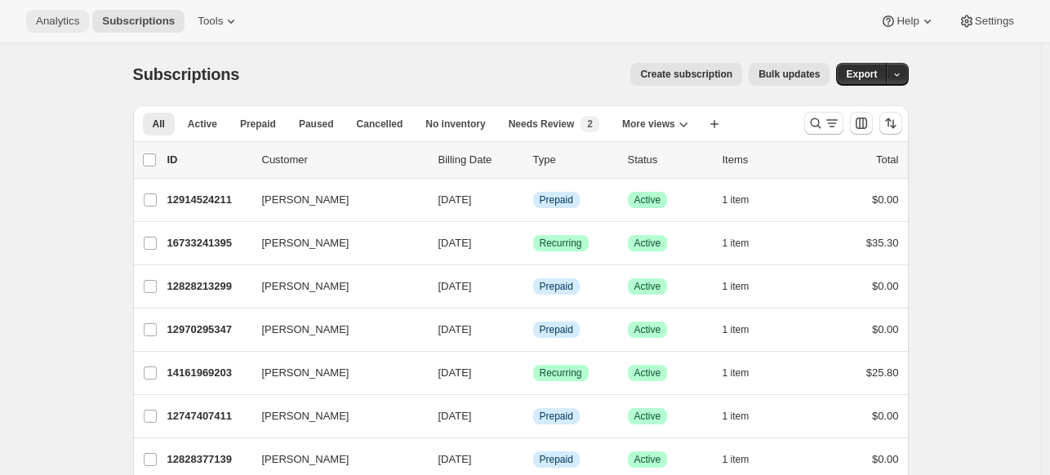
click at [65, 16] on span "Analytics" at bounding box center [57, 21] width 43 height 13
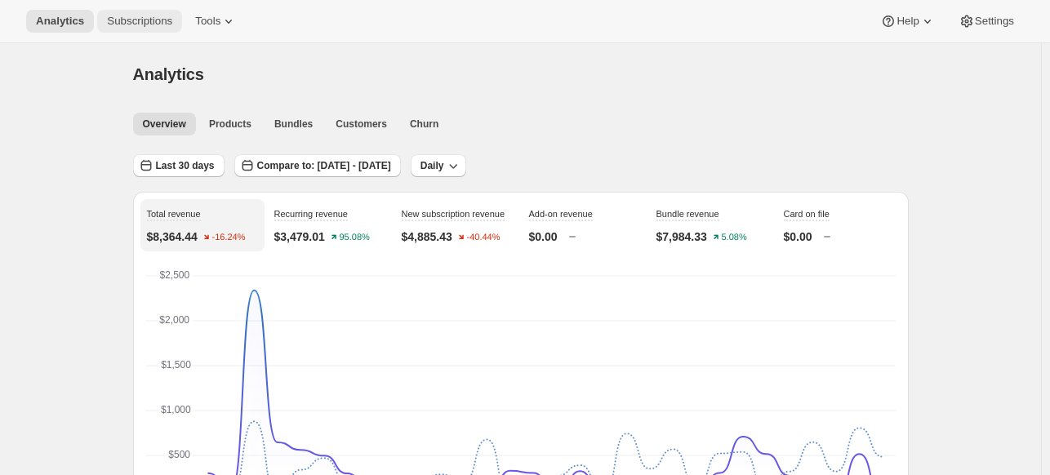
click at [146, 29] on button "Subscriptions" at bounding box center [139, 21] width 85 height 23
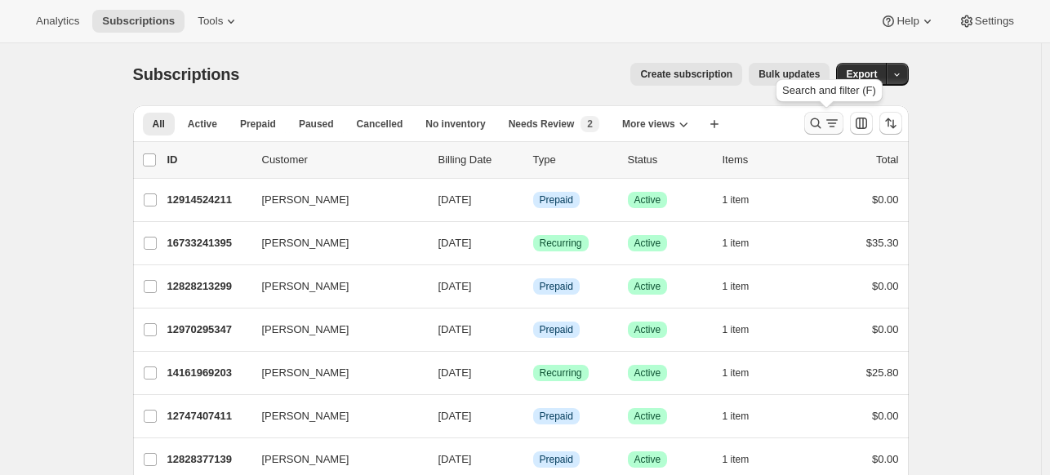
click at [625, 131] on icon "Search and filter results" at bounding box center [815, 123] width 16 height 16
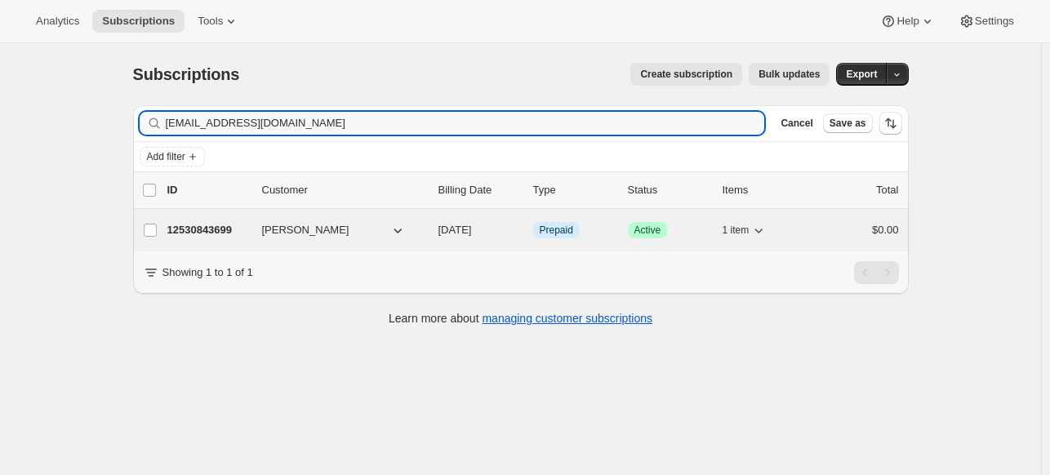
type input "cheeky_monkey_13_511@hotmail.com"
click at [233, 227] on p "12530843699" at bounding box center [208, 230] width 82 height 16
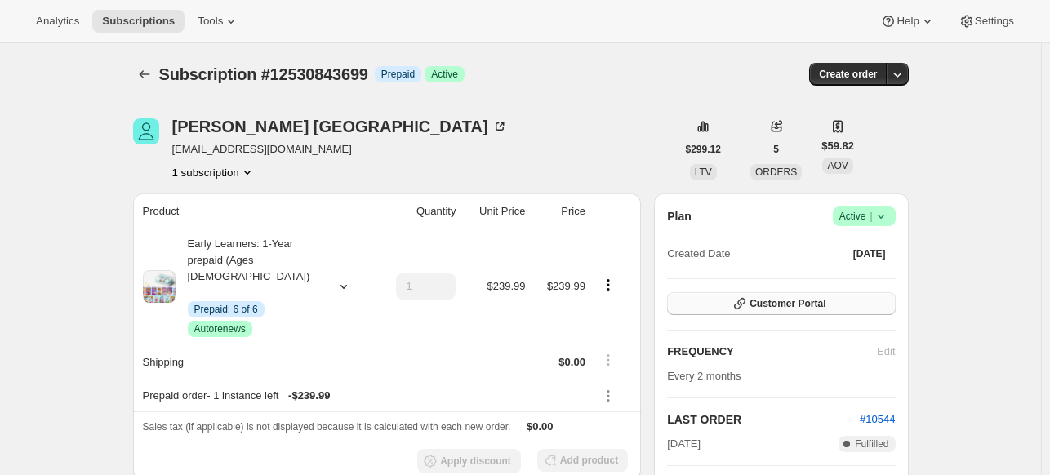
click at [625, 305] on span "Customer Portal" at bounding box center [787, 303] width 76 height 13
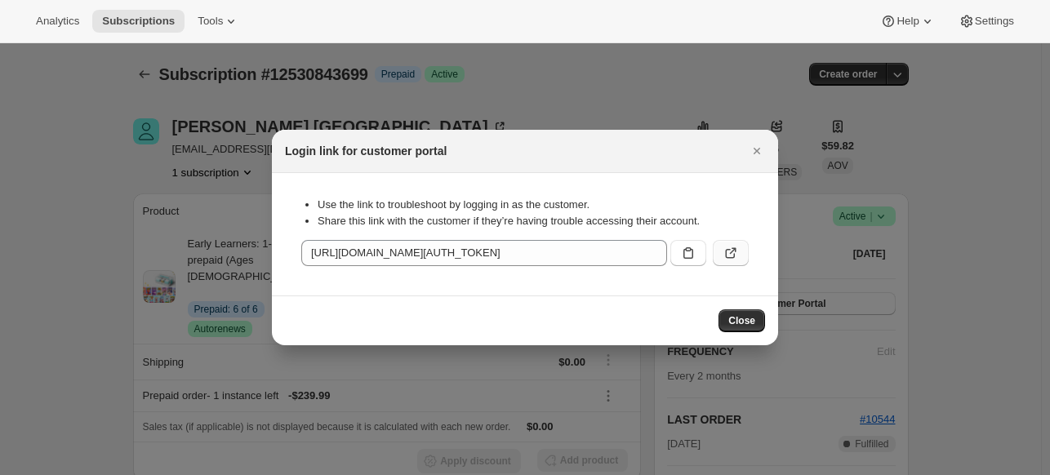
click at [625, 247] on icon ":r1jr:" at bounding box center [730, 253] width 16 height 16
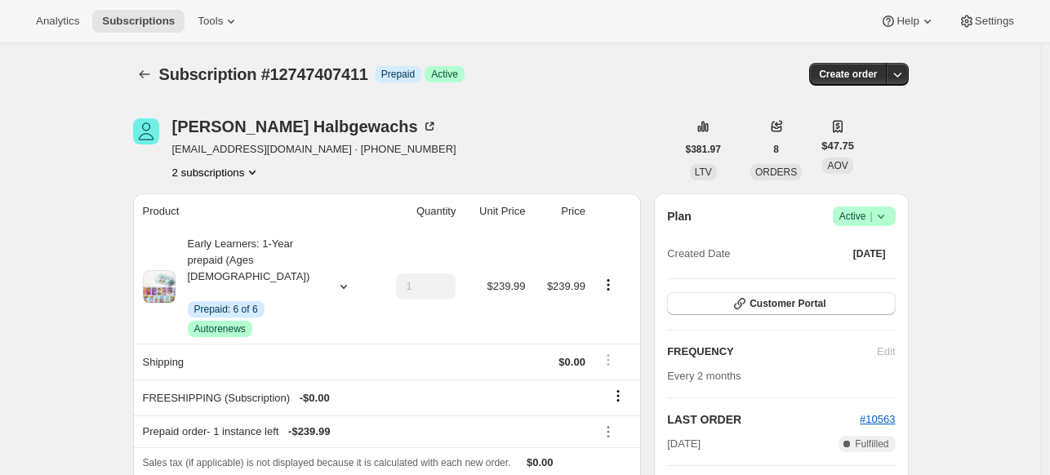
click at [722, 286] on div "Plan Success Active | Created Date [DATE] Customer Portal FREQUENCY Edit Every …" at bounding box center [781, 404] width 228 height 396
click at [722, 304] on button "Customer Portal" at bounding box center [781, 303] width 228 height 23
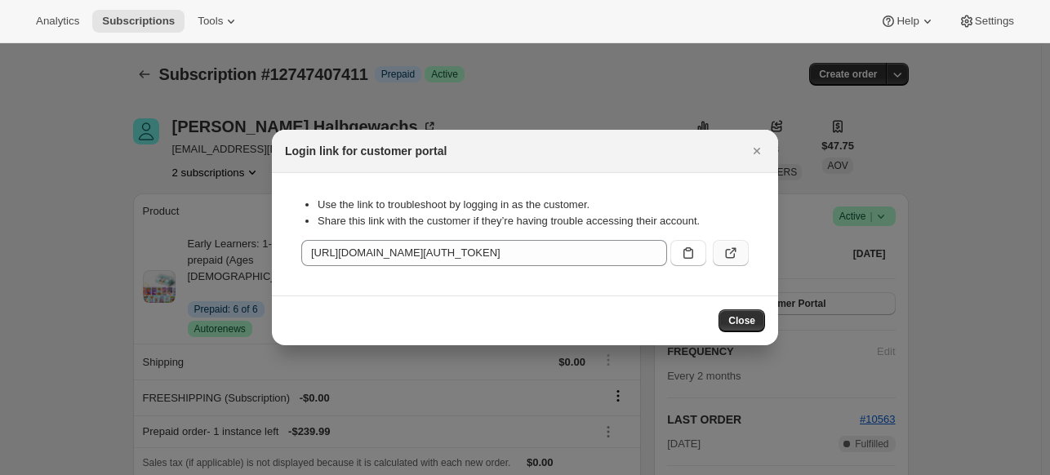
click at [737, 250] on icon ":r1m:" at bounding box center [730, 253] width 16 height 16
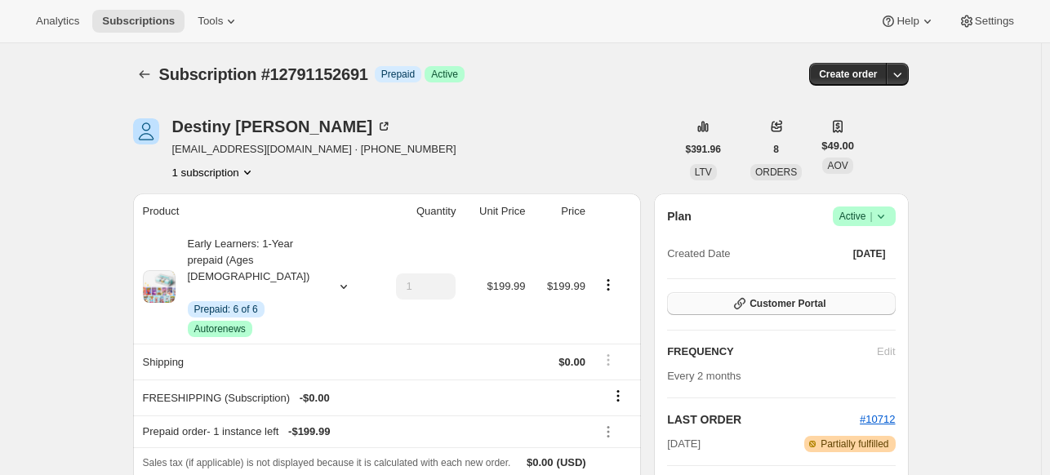
click at [801, 296] on button "Customer Portal" at bounding box center [781, 303] width 228 height 23
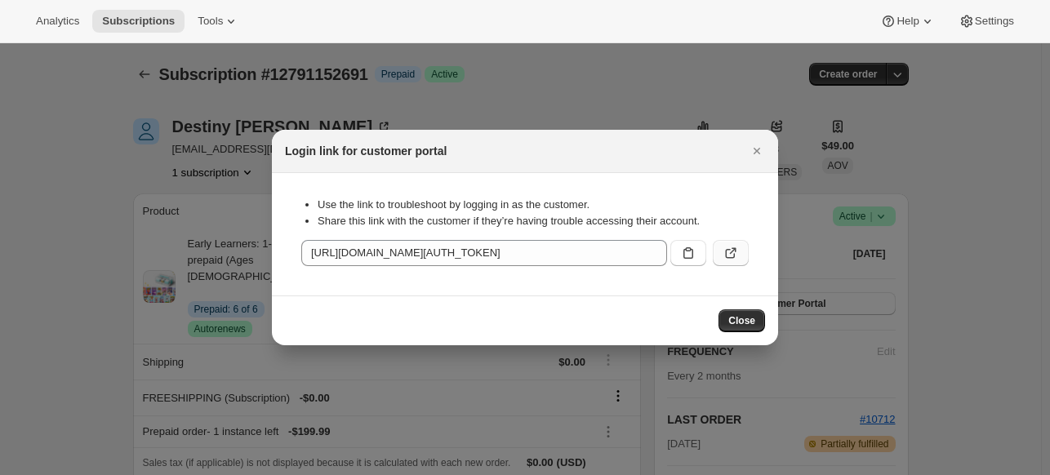
click at [723, 258] on icon ":r1l:" at bounding box center [730, 253] width 16 height 16
